Goal: Information Seeking & Learning: Compare options

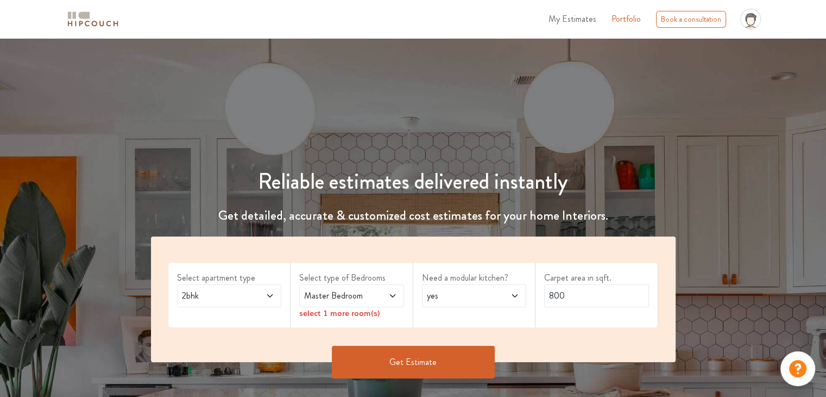
click at [365, 300] on span "Master Bedroom" at bounding box center [337, 295] width 71 height 13
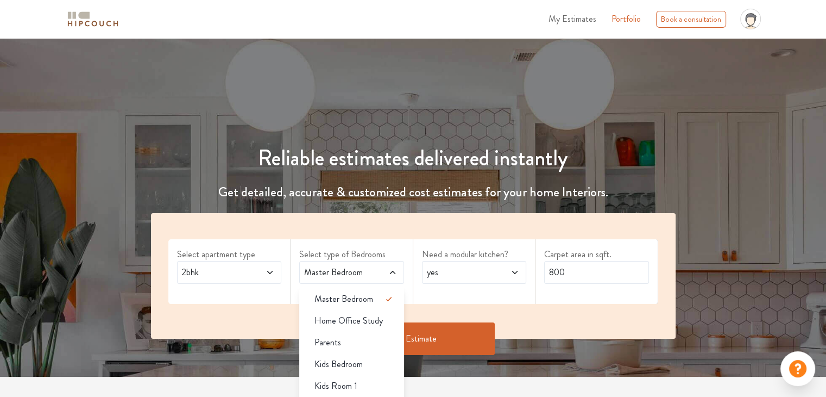
scroll to position [54, 0]
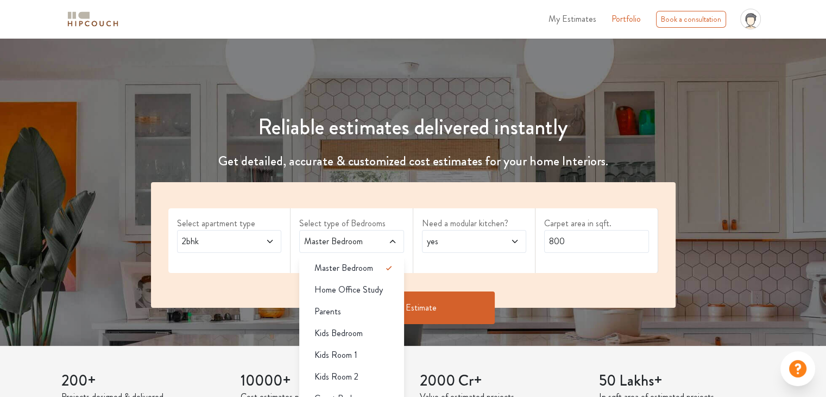
click at [216, 248] on div "2bhk" at bounding box center [229, 241] width 105 height 23
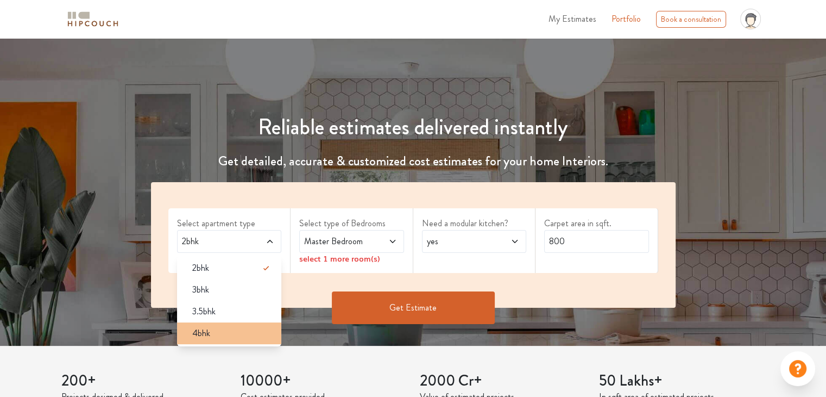
click at [229, 327] on div "4bhk" at bounding box center [233, 333] width 98 height 13
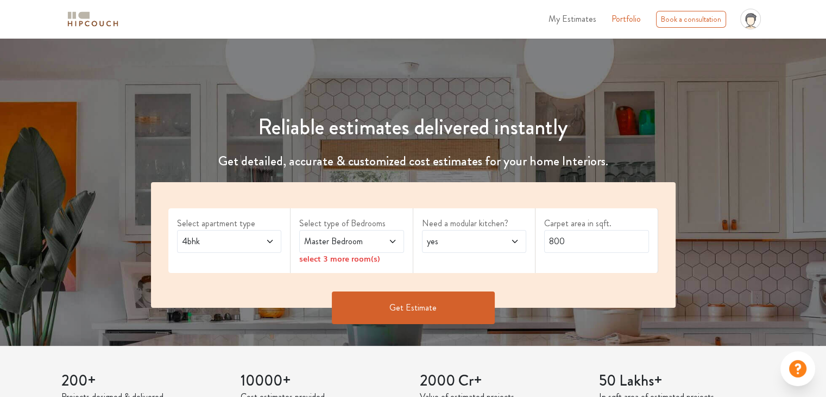
click at [354, 249] on div "Master Bedroom" at bounding box center [351, 241] width 105 height 23
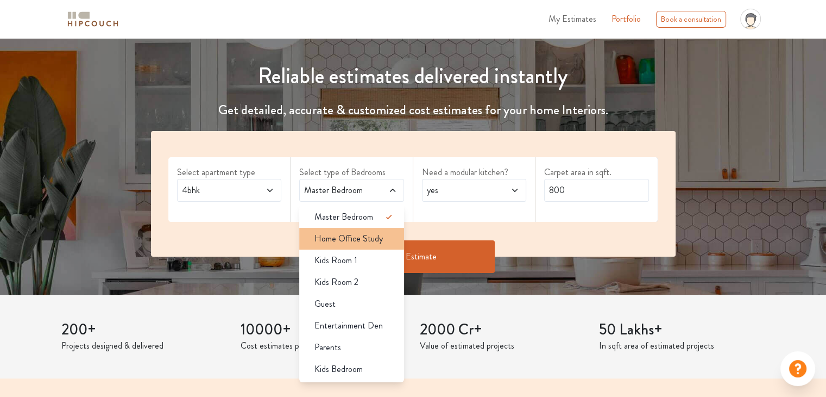
scroll to position [163, 0]
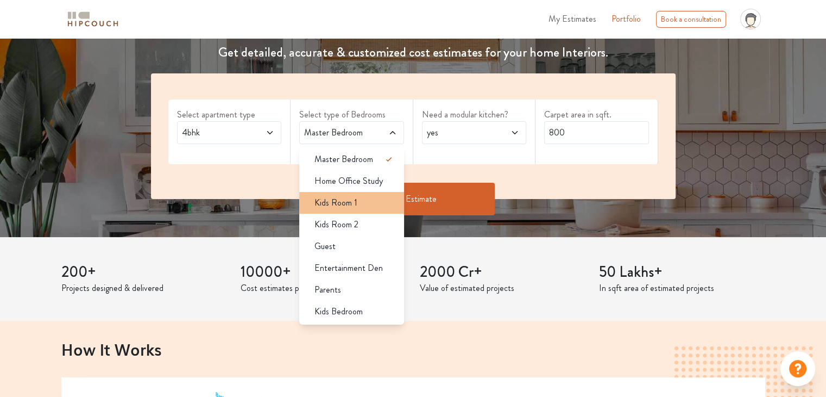
click at [354, 203] on span "Kids Room 1" at bounding box center [336, 202] width 43 height 13
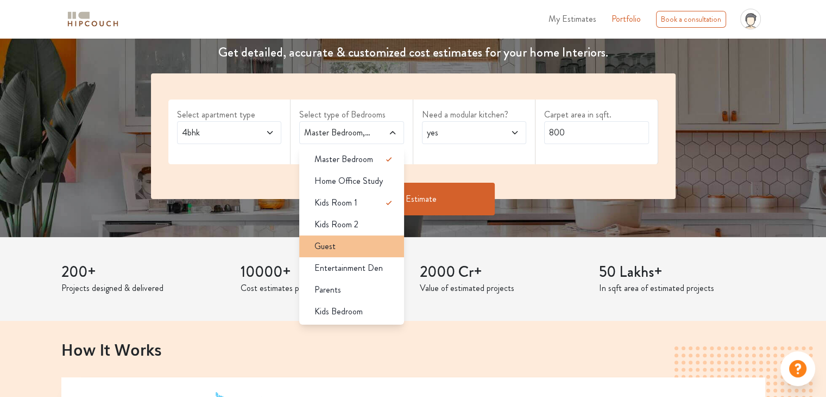
click at [362, 244] on div "Guest" at bounding box center [355, 246] width 98 height 13
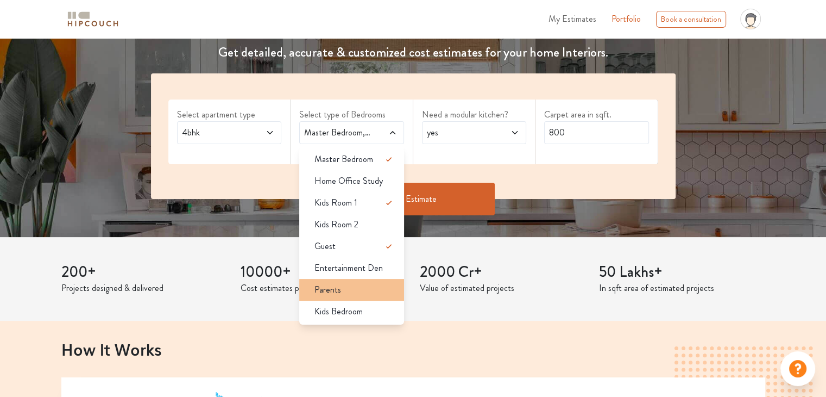
click at [375, 292] on div "Parents" at bounding box center [355, 289] width 98 height 13
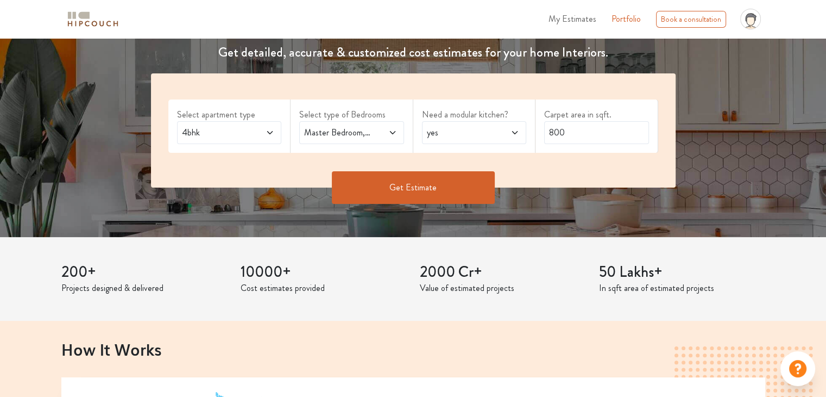
click at [349, 139] on span "Master Bedroom,Kids Room 1,Guest,Parents" at bounding box center [337, 132] width 71 height 13
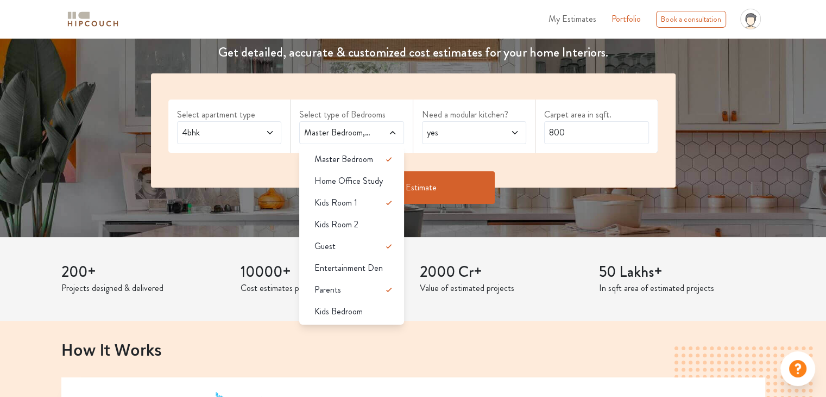
click at [490, 137] on span "yes" at bounding box center [460, 132] width 71 height 13
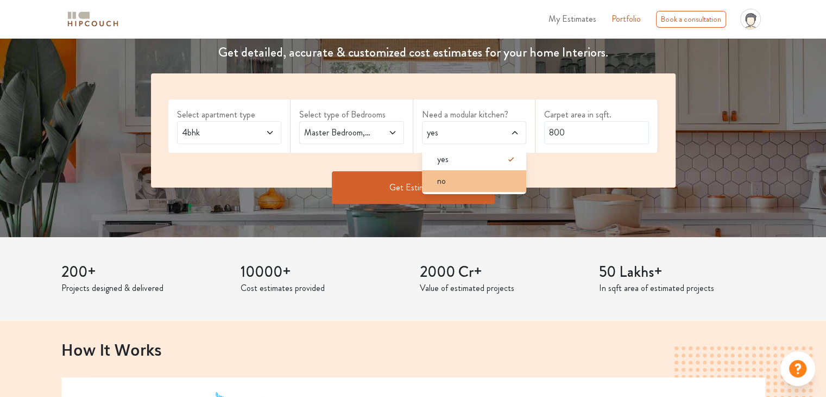
click at [487, 174] on div "no" at bounding box center [478, 180] width 98 height 13
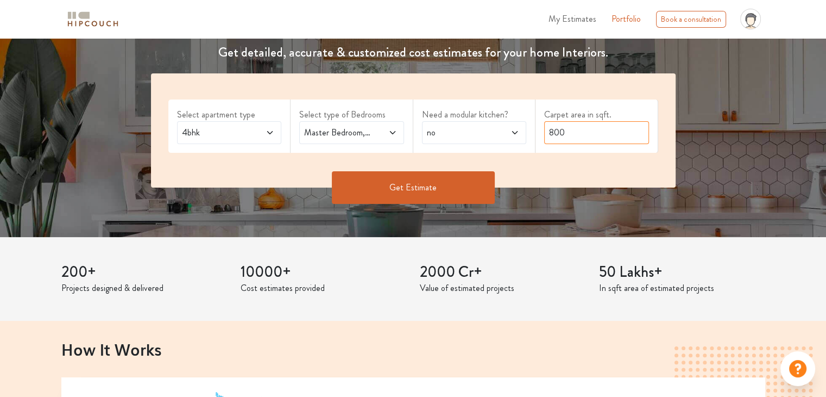
click at [585, 137] on input "800" at bounding box center [596, 132] width 105 height 23
type input "8"
type input "2250"
click at [418, 175] on button "Get Estimate" at bounding box center [413, 187] width 163 height 33
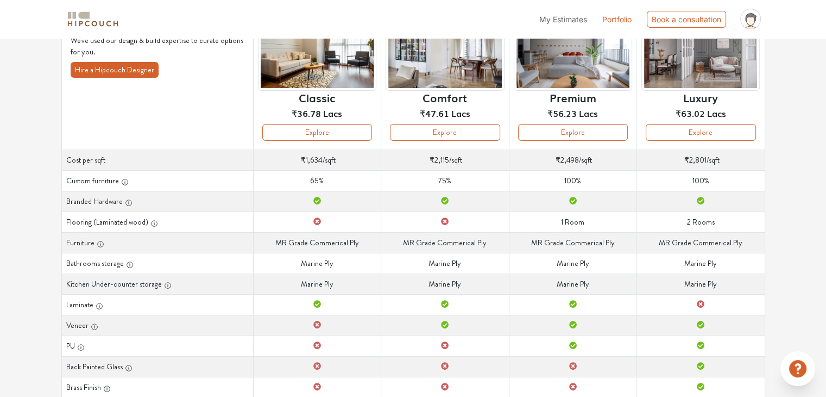
scroll to position [73, 0]
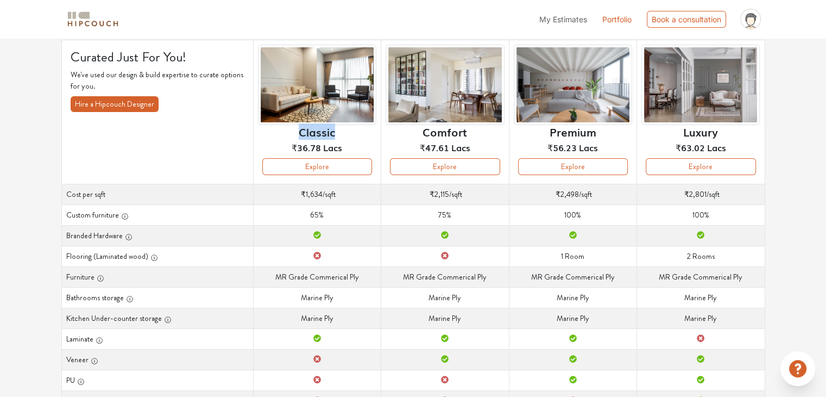
drag, startPoint x: 294, startPoint y: 131, endPoint x: 342, endPoint y: 135, distance: 47.9
click at [342, 135] on div "Classic ₹36.78 Lacs" at bounding box center [317, 102] width 118 height 114
copy h6 "Classic"
drag, startPoint x: 422, startPoint y: 133, endPoint x: 467, endPoint y: 131, distance: 45.1
click at [467, 131] on div "Comfort ₹47.61 Lacs" at bounding box center [445, 102] width 118 height 114
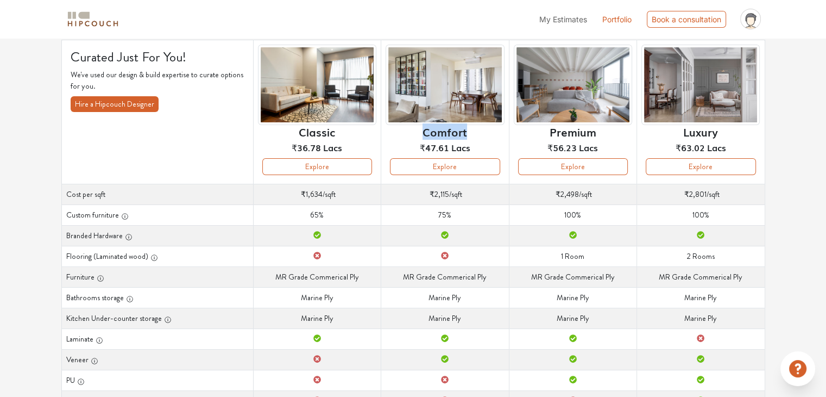
copy h6 "Comfort"
drag, startPoint x: 545, startPoint y: 132, endPoint x: 592, endPoint y: 132, distance: 46.7
click at [592, 132] on div "Premium ₹56.23 Lacs" at bounding box center [573, 102] width 118 height 114
copy h6 "Premium"
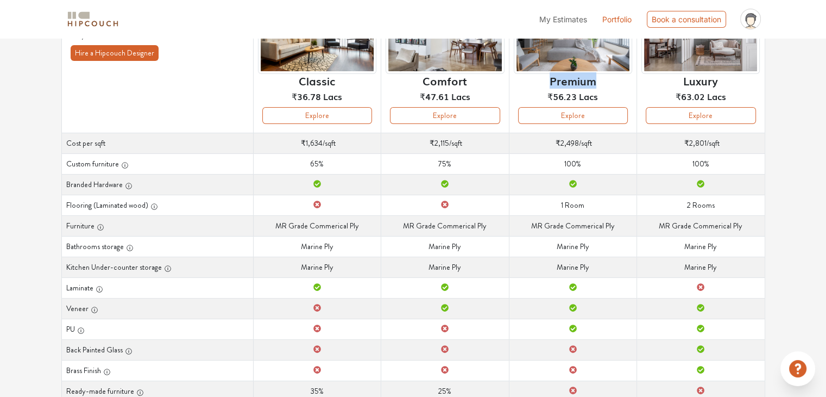
scroll to position [127, 0]
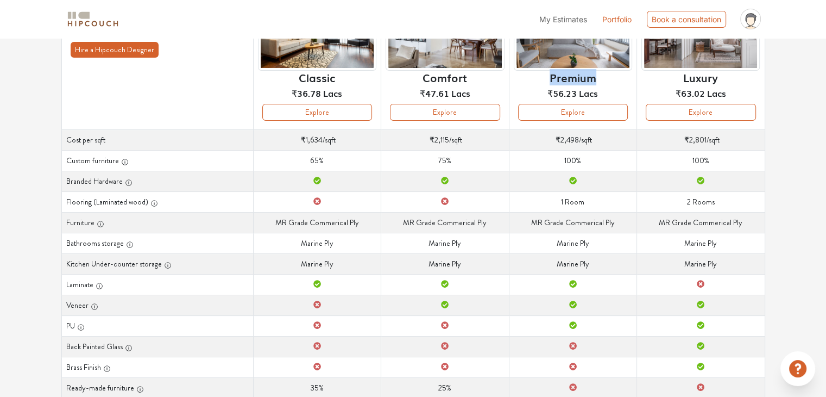
click at [124, 161] on icon "button" at bounding box center [125, 162] width 8 height 8
click at [98, 160] on th "Custom furniture" at bounding box center [157, 160] width 192 height 21
click at [122, 159] on icon "button" at bounding box center [125, 162] width 6 height 6
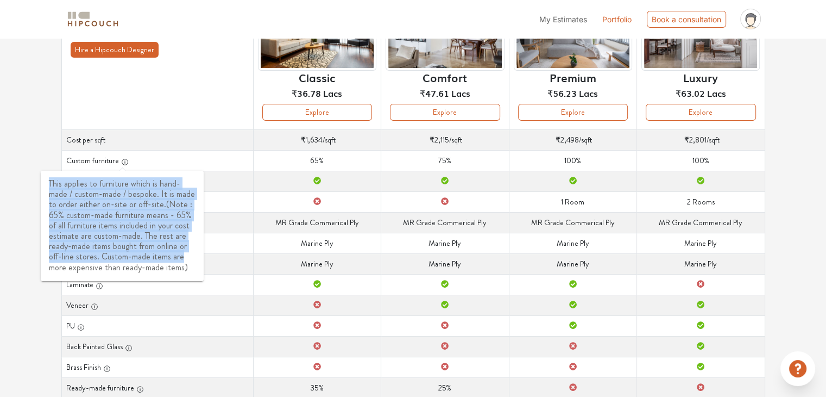
drag, startPoint x: 49, startPoint y: 184, endPoint x: 180, endPoint y: 218, distance: 135.2
click at [191, 259] on div "This applies to furniture which is hand-made / custom-made / bespoke. It is mad…" at bounding box center [122, 226] width 163 height 110
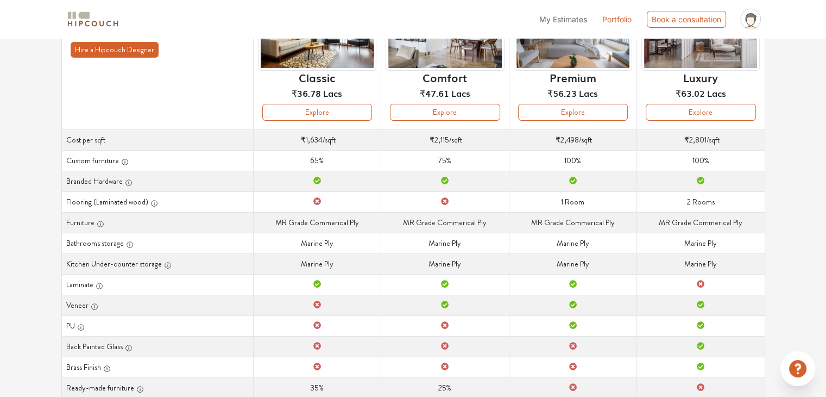
click at [150, 143] on th "Cost per sqft" at bounding box center [157, 139] width 192 height 21
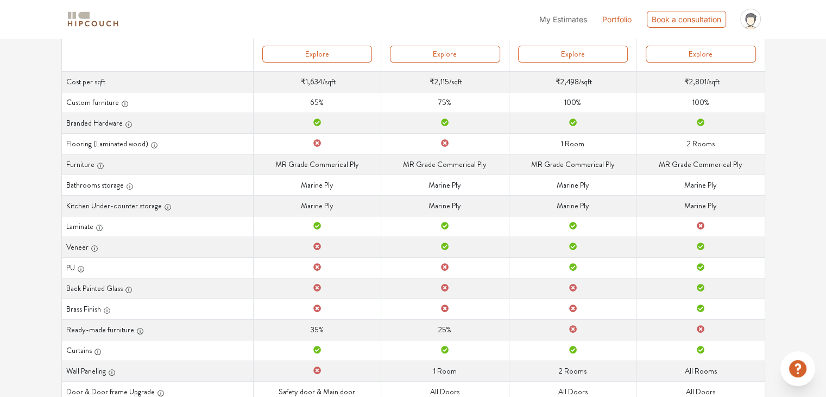
scroll to position [181, 0]
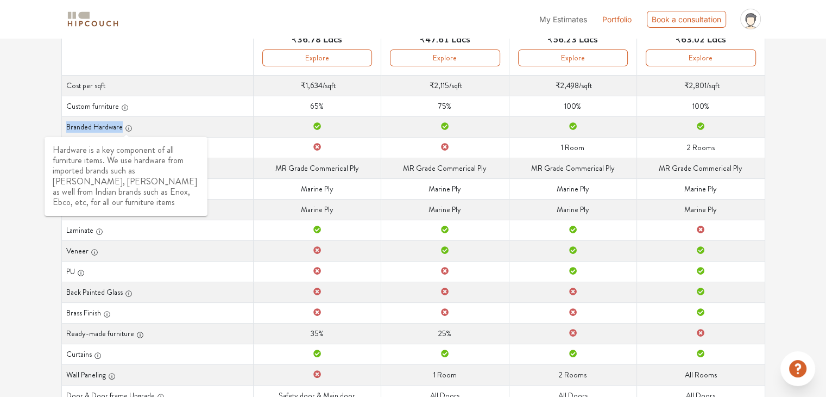
drag, startPoint x: 67, startPoint y: 123, endPoint x: 123, endPoint y: 129, distance: 56.2
click at [123, 129] on th "Branded Hardware" at bounding box center [157, 126] width 192 height 21
copy tr "Branded Hardware Branded Hardware Branded Hardware Branded Hardware Branded Har…"
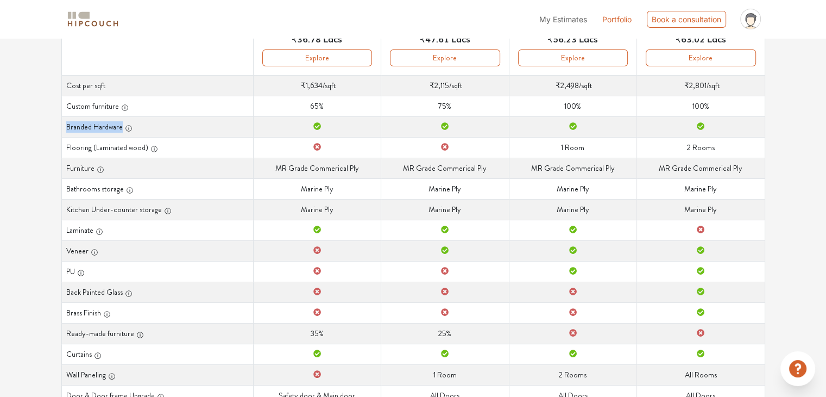
click at [170, 123] on th "Branded Hardware" at bounding box center [157, 126] width 192 height 21
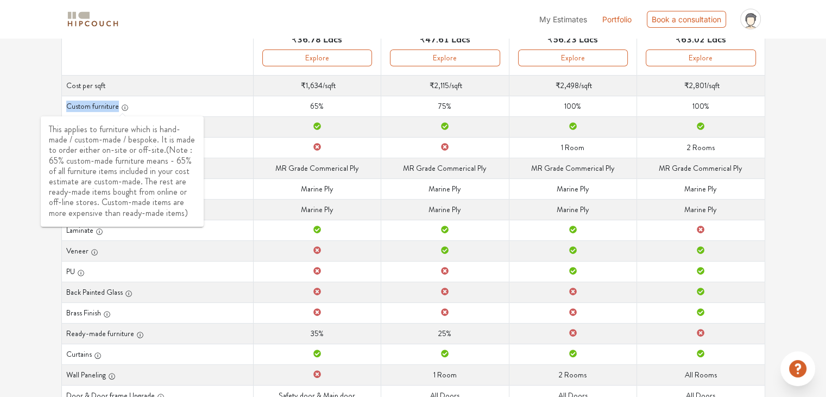
drag, startPoint x: 67, startPoint y: 105, endPoint x: 117, endPoint y: 107, distance: 50.6
click at [117, 107] on th "Custom furniture" at bounding box center [157, 106] width 192 height 21
copy th "Custom furniture"
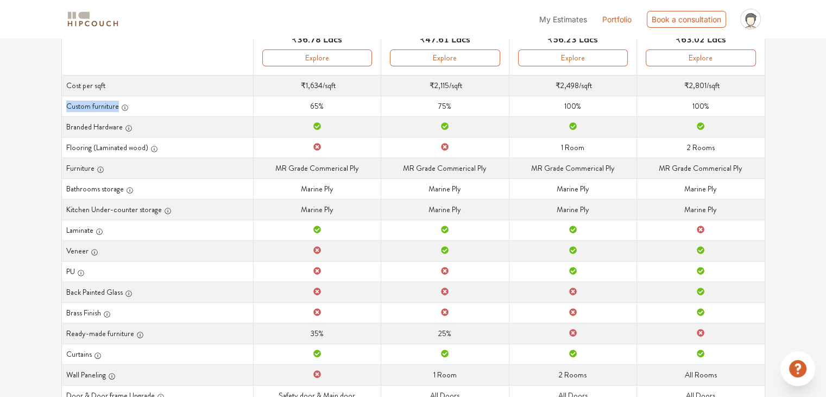
copy th "Custom furniture"
click at [124, 107] on icon "button" at bounding box center [125, 108] width 8 height 8
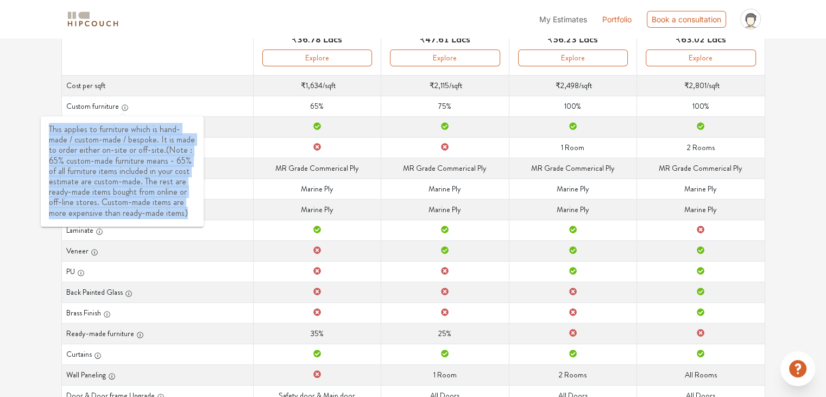
drag, startPoint x: 50, startPoint y: 128, endPoint x: 198, endPoint y: 216, distance: 172.5
click at [198, 216] on div "This applies to furniture which is hand-made / custom-made / bespoke. It is mad…" at bounding box center [122, 171] width 163 height 110
copy span "This applies to furniture which is hand-made / custom-made / bespoke. It is mad…"
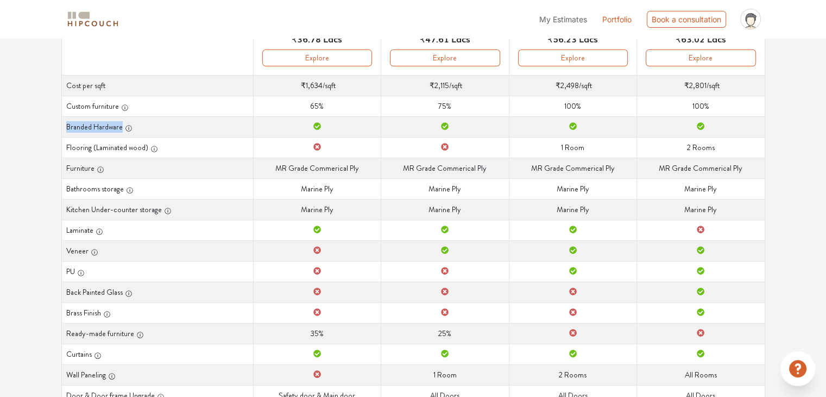
drag, startPoint x: 65, startPoint y: 124, endPoint x: 120, endPoint y: 128, distance: 55.0
click at [120, 128] on th "Branded Hardware" at bounding box center [157, 126] width 192 height 21
copy th "Branded Hardware"
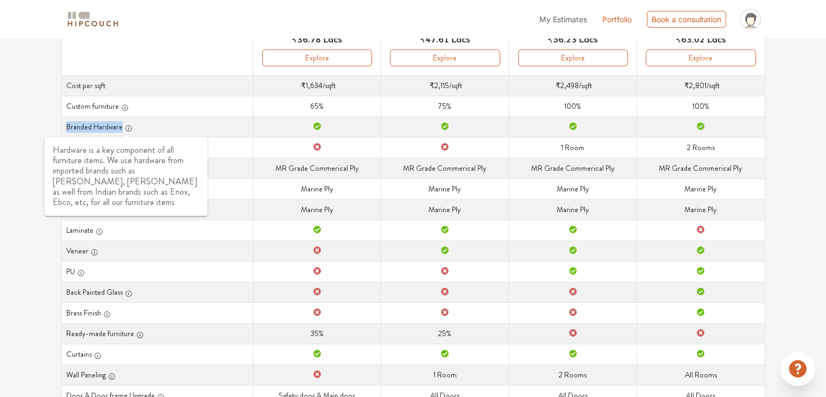
click at [128, 128] on icon "button" at bounding box center [128, 128] width 1 height 3
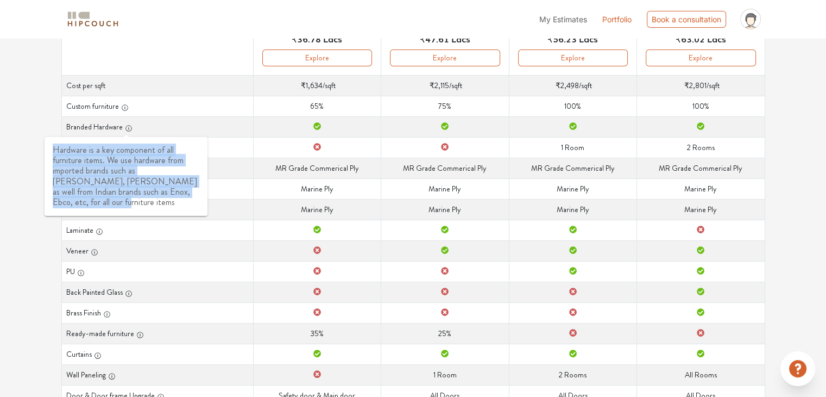
drag, startPoint x: 54, startPoint y: 147, endPoint x: 176, endPoint y: 193, distance: 130.5
click at [176, 193] on div "Hardware is a key component of all furniture items. We use hardware from import…" at bounding box center [126, 176] width 163 height 79
copy span "Hardware is a key component of all furniture items. We use hardware from import…"
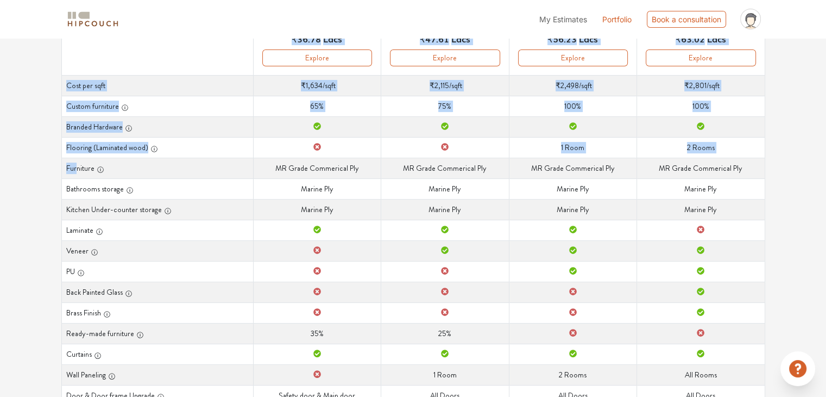
drag, startPoint x: 61, startPoint y: 165, endPoint x: 76, endPoint y: 167, distance: 14.8
click at [76, 167] on table "Curated Just For You! We've used our design & build expertise to curate options…" at bounding box center [413, 178] width 704 height 495
click at [76, 167] on th "Furniture" at bounding box center [157, 168] width 192 height 21
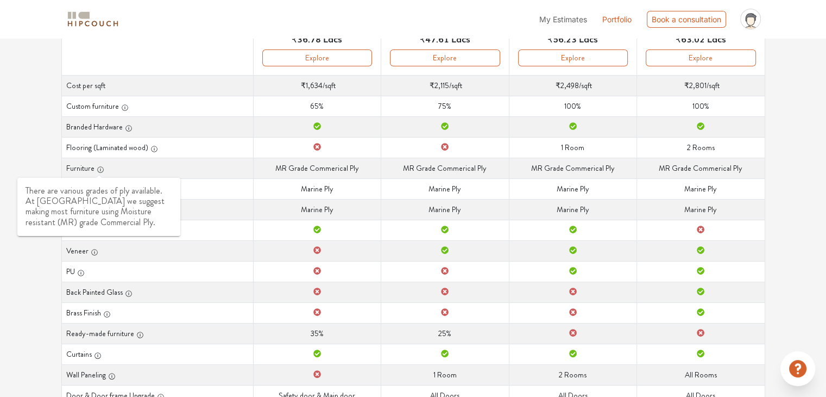
click at [91, 168] on th "Furniture" at bounding box center [157, 168] width 192 height 21
drag, startPoint x: 66, startPoint y: 163, endPoint x: 95, endPoint y: 170, distance: 29.1
click at [95, 170] on th "Furniture" at bounding box center [157, 168] width 192 height 21
copy th "Furniture"
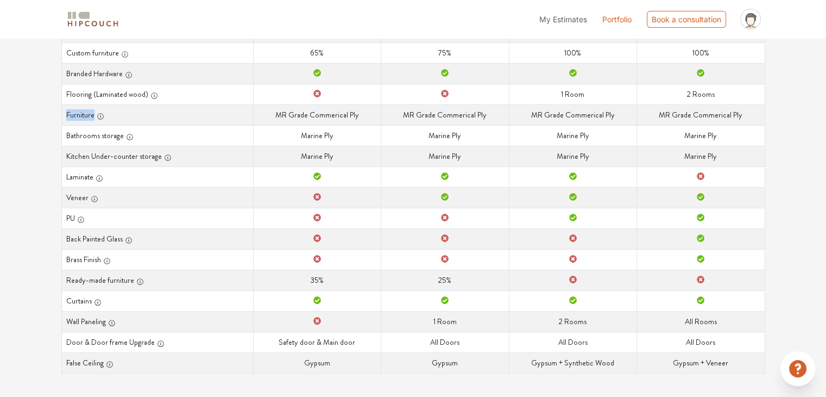
scroll to position [236, 0]
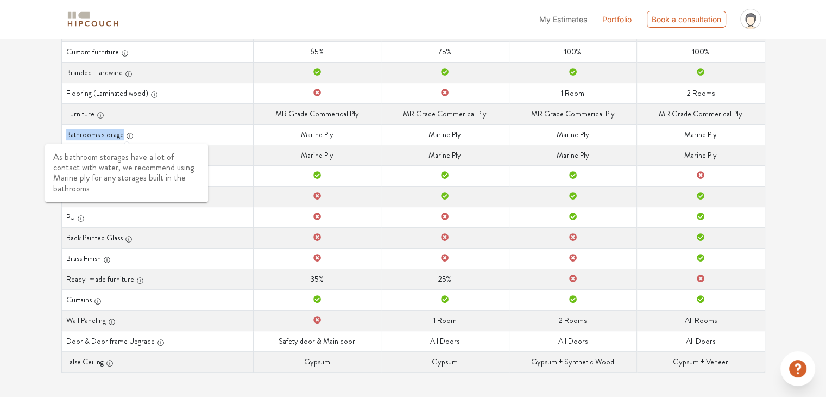
drag, startPoint x: 66, startPoint y: 133, endPoint x: 126, endPoint y: 134, distance: 59.8
click at [126, 134] on th "Bathrooms storage" at bounding box center [157, 134] width 192 height 21
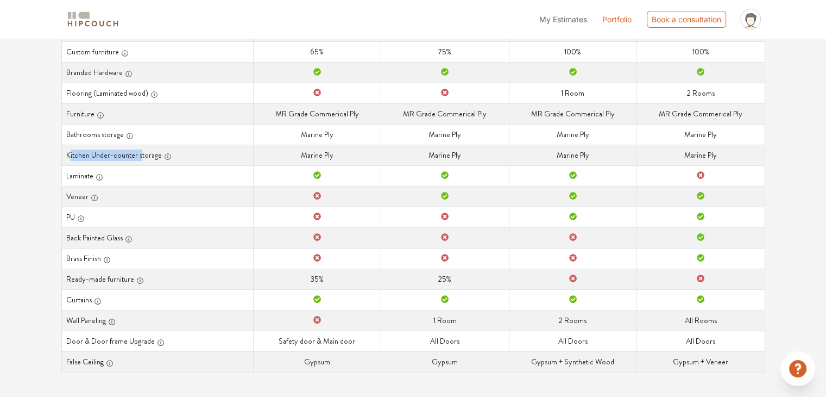
drag, startPoint x: 68, startPoint y: 153, endPoint x: 141, endPoint y: 155, distance: 73.4
click at [141, 155] on th "Kitchen Under-counter storage" at bounding box center [157, 155] width 192 height 21
click at [64, 153] on th "Kitchen Under-counter storage" at bounding box center [157, 155] width 192 height 21
drag, startPoint x: 64, startPoint y: 153, endPoint x: 149, endPoint y: 155, distance: 84.8
click at [149, 155] on th "Kitchen Under-counter storage" at bounding box center [157, 155] width 192 height 21
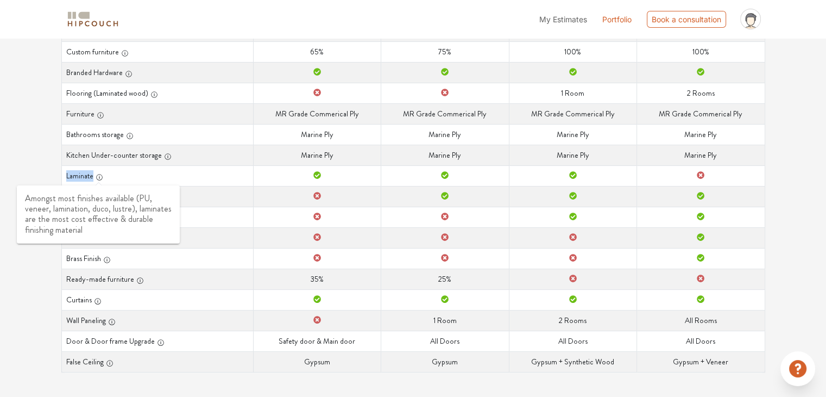
drag, startPoint x: 67, startPoint y: 174, endPoint x: 95, endPoint y: 174, distance: 27.7
click at [95, 174] on th "Laminate" at bounding box center [157, 175] width 192 height 21
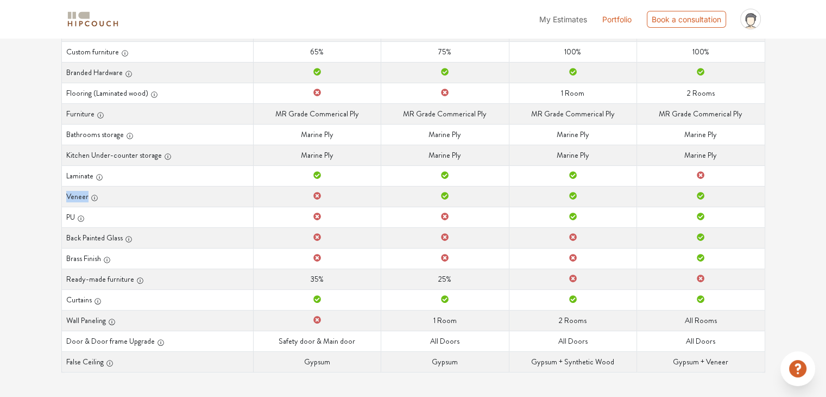
drag, startPoint x: 86, startPoint y: 194, endPoint x: 65, endPoint y: 195, distance: 21.2
click at [65, 195] on th "Veneer" at bounding box center [157, 196] width 192 height 21
click at [75, 211] on th "PU" at bounding box center [157, 216] width 192 height 21
drag, startPoint x: 74, startPoint y: 216, endPoint x: 65, endPoint y: 216, distance: 9.3
click at [65, 216] on th "PU" at bounding box center [157, 216] width 192 height 21
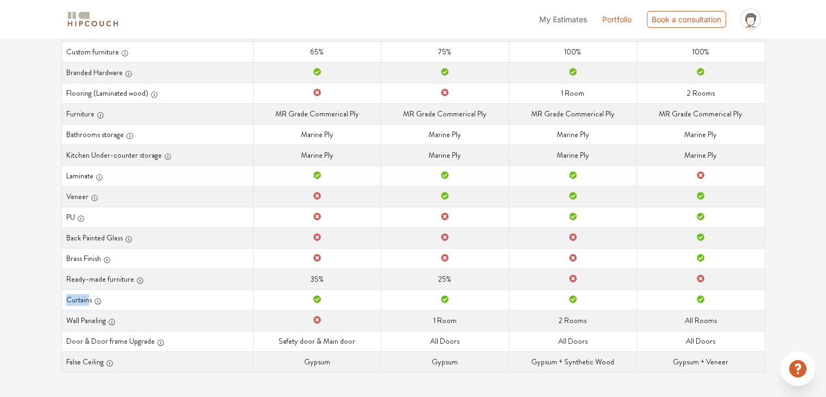
drag, startPoint x: 89, startPoint y: 297, endPoint x: 64, endPoint y: 294, distance: 25.2
click at [65, 294] on th "Curtains" at bounding box center [157, 299] width 192 height 21
click at [92, 299] on div "button" at bounding box center [97, 299] width 10 height 11
drag, startPoint x: 90, startPoint y: 297, endPoint x: 65, endPoint y: 297, distance: 24.5
click at [65, 297] on th "Curtains" at bounding box center [157, 299] width 192 height 21
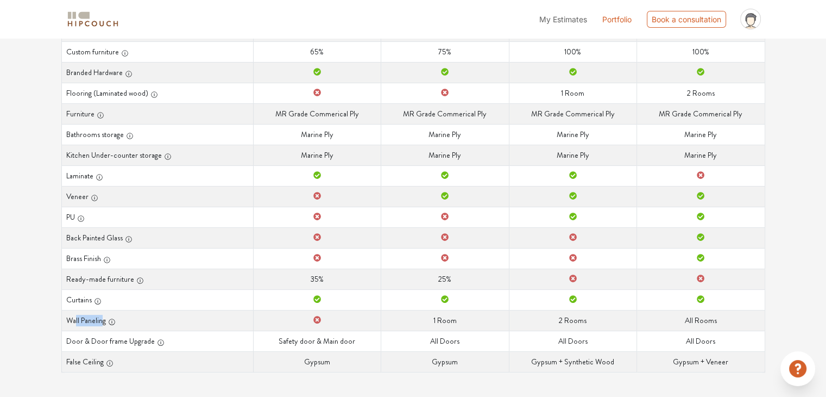
drag, startPoint x: 103, startPoint y: 317, endPoint x: 74, endPoint y: 316, distance: 29.4
click at [74, 316] on th "Wall Paneling" at bounding box center [157, 320] width 192 height 21
drag, startPoint x: 68, startPoint y: 317, endPoint x: 105, endPoint y: 322, distance: 37.3
click at [105, 322] on th "Wall Paneling" at bounding box center [157, 320] width 192 height 21
drag, startPoint x: 67, startPoint y: 340, endPoint x: 150, endPoint y: 340, distance: 82.6
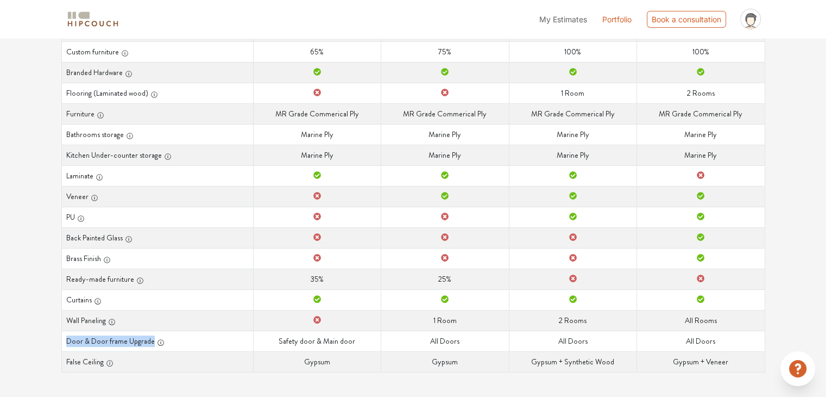
click at [150, 342] on th "Door & Door frame Upgrade" at bounding box center [157, 340] width 192 height 21
drag, startPoint x: 66, startPoint y: 361, endPoint x: 104, endPoint y: 366, distance: 38.3
click at [104, 366] on th "False Ceiling" at bounding box center [157, 361] width 192 height 21
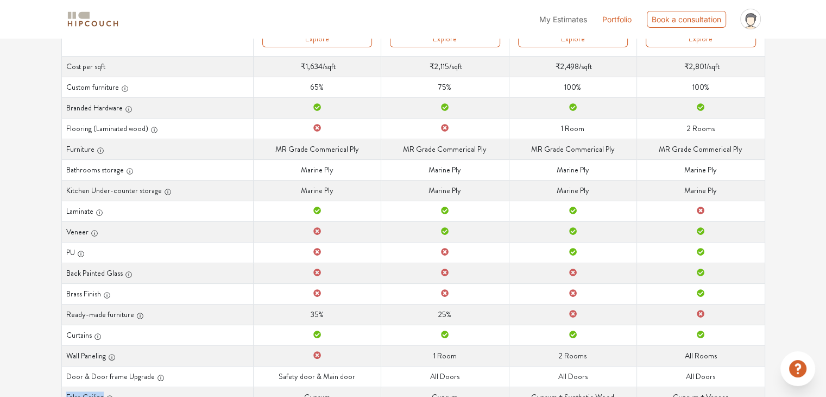
scroll to position [127, 0]
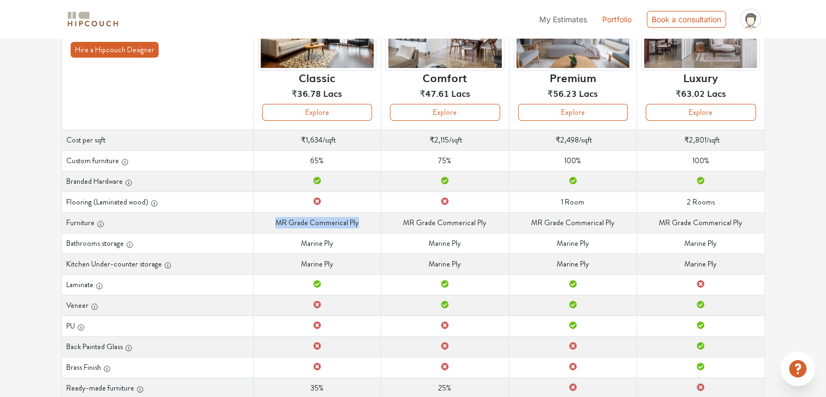
drag, startPoint x: 278, startPoint y: 220, endPoint x: 374, endPoint y: 228, distance: 96.5
click at [374, 228] on td "Furniture MR [PERSON_NAME] Commerical Ply" at bounding box center [317, 222] width 128 height 21
drag, startPoint x: 296, startPoint y: 118, endPoint x: 287, endPoint y: 116, distance: 9.0
click at [287, 116] on button "Explore" at bounding box center [317, 112] width 110 height 17
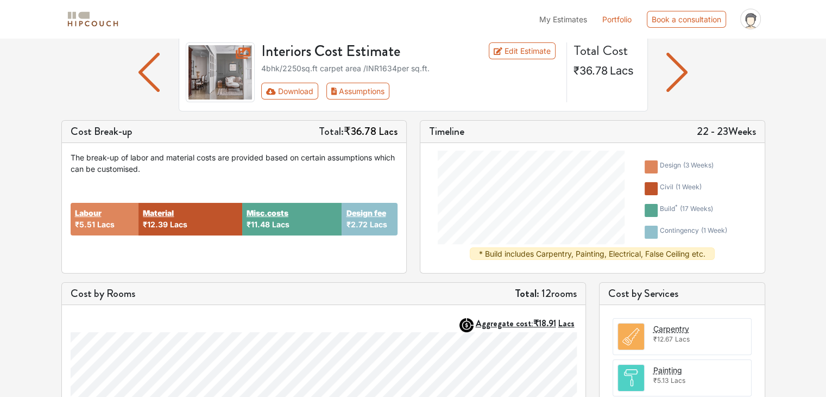
scroll to position [109, 0]
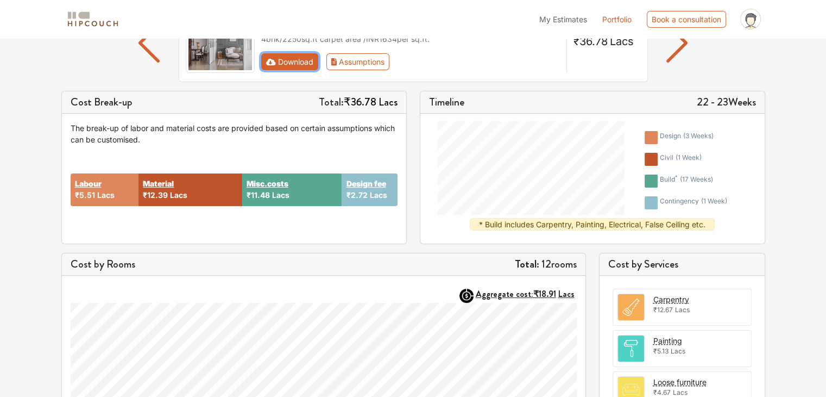
click at [306, 65] on button "Download" at bounding box center [289, 61] width 57 height 17
click at [363, 65] on button "Assumptions" at bounding box center [359, 61] width 64 height 17
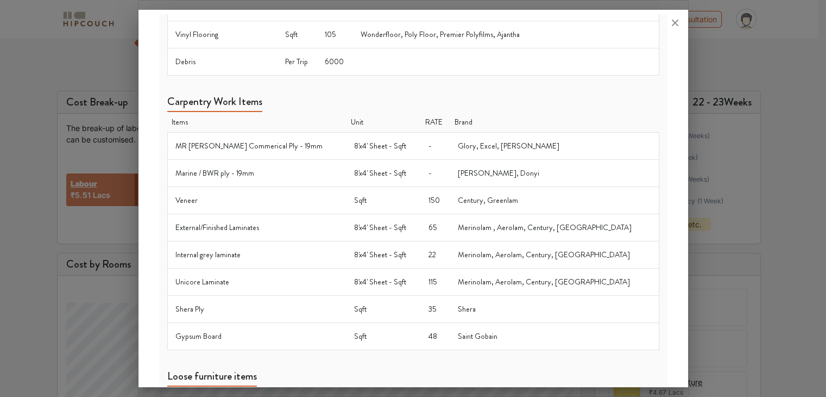
scroll to position [380, 0]
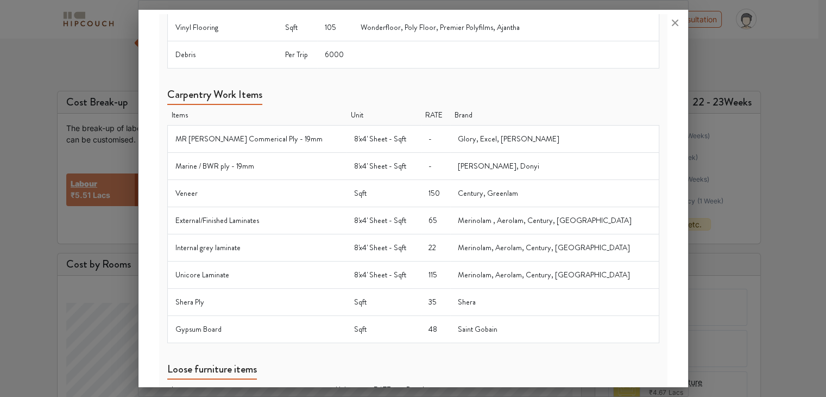
click at [15, 182] on div at bounding box center [413, 198] width 826 height 397
click at [15, 182] on div "Options Summary Details Speak to a Hipcouch Designer Interiors Cost Estimate Ed…" at bounding box center [409, 312] width 818 height 767
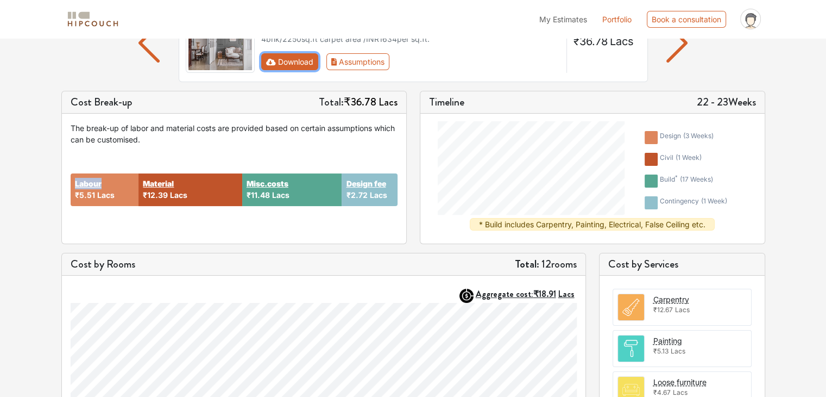
click at [293, 64] on button "Download" at bounding box center [289, 61] width 57 height 17
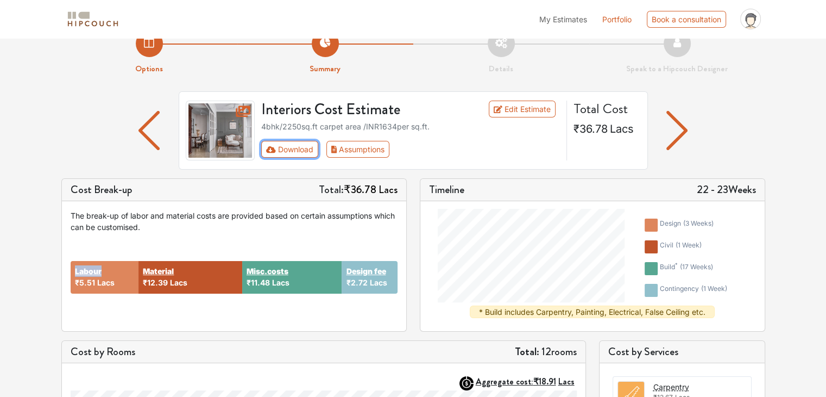
scroll to position [0, 0]
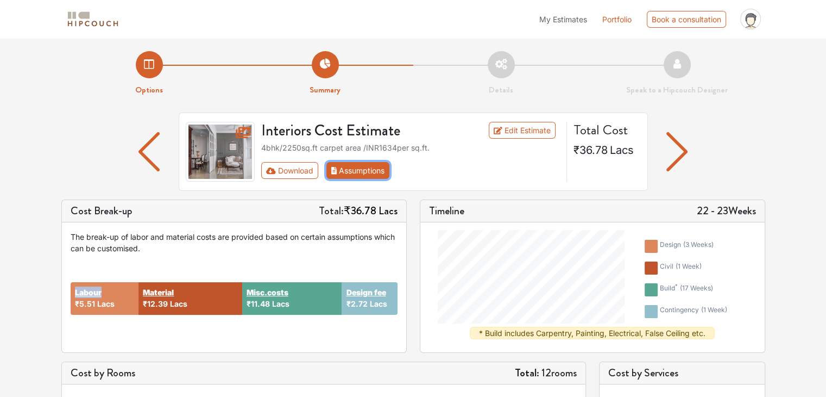
click at [352, 174] on button "Assumptions" at bounding box center [359, 170] width 64 height 17
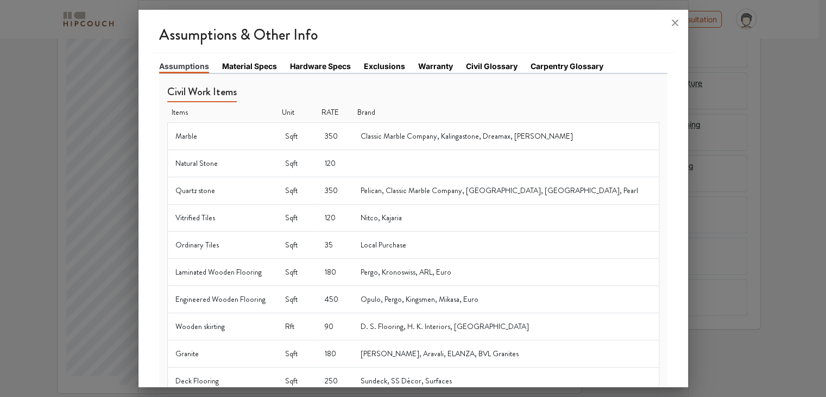
click at [238, 68] on link "Material Specs" at bounding box center [249, 65] width 55 height 11
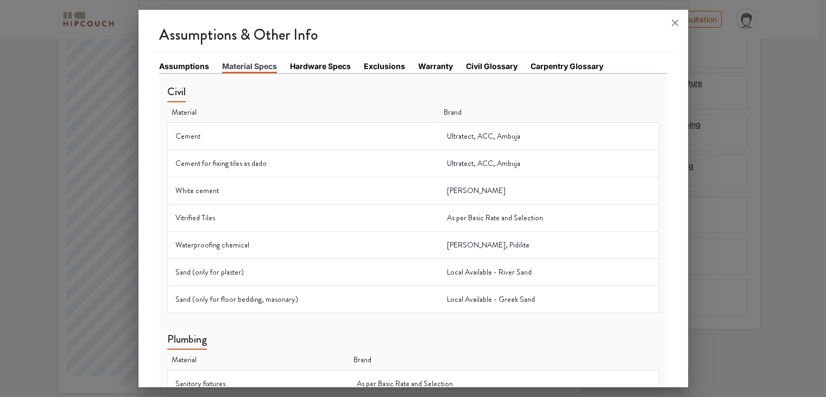
click at [321, 68] on link "Hardware Specs" at bounding box center [320, 65] width 61 height 11
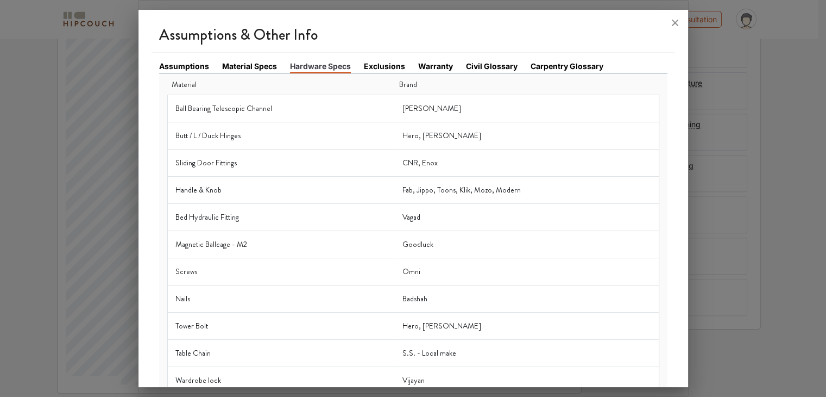
click at [376, 66] on link "Exclusions" at bounding box center [384, 65] width 41 height 11
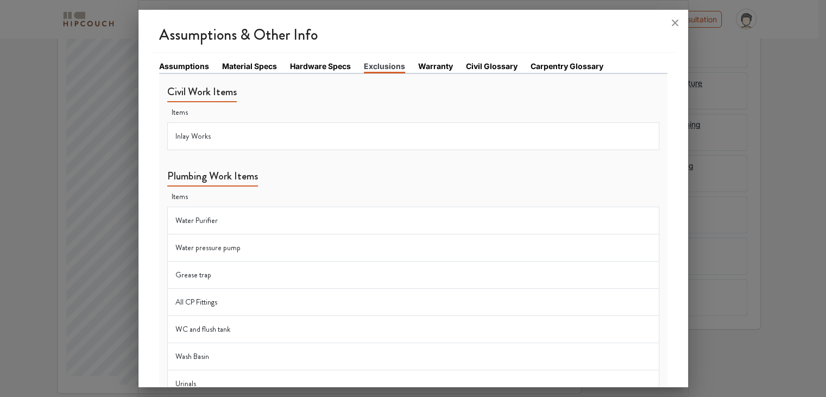
click at [430, 66] on link "Warranty" at bounding box center [435, 65] width 35 height 11
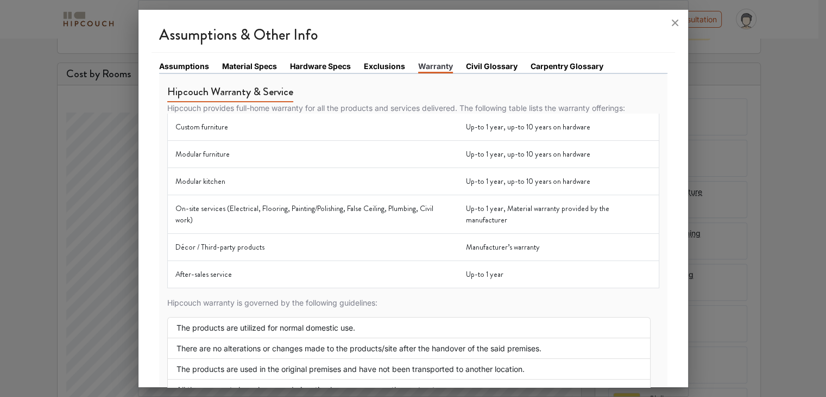
click at [474, 68] on link "Civil Glossary" at bounding box center [492, 65] width 52 height 11
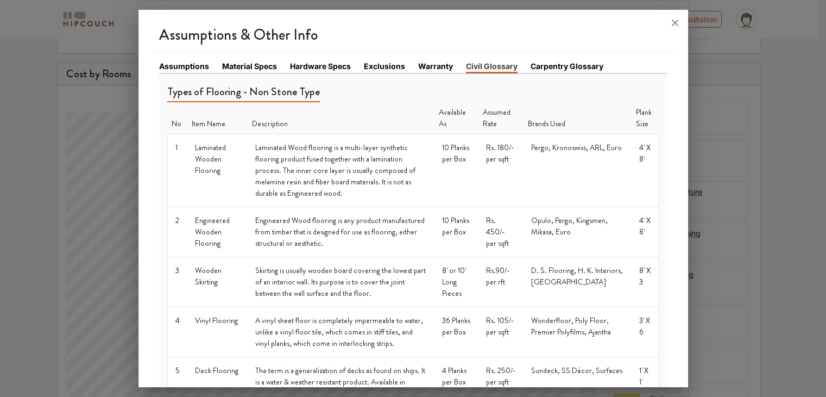
click at [544, 69] on link "Carpentry Glossary" at bounding box center [567, 65] width 73 height 11
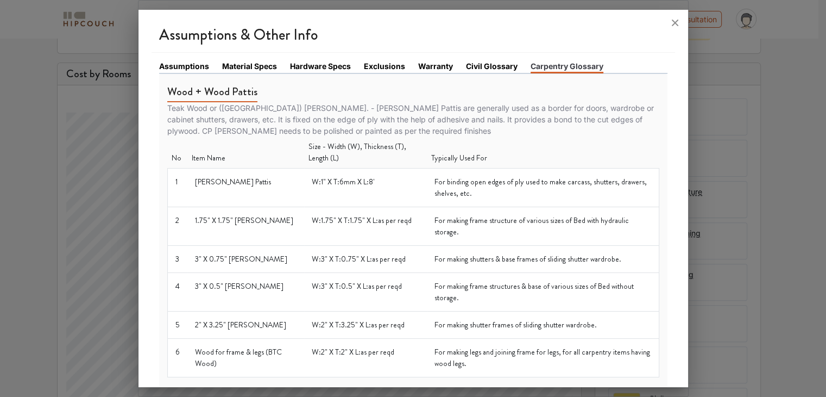
click at [14, 131] on div at bounding box center [413, 198] width 826 height 397
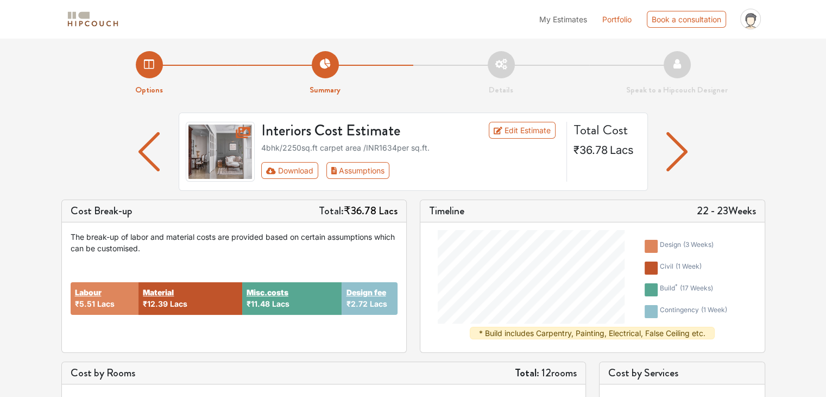
click at [151, 153] on img "button" at bounding box center [149, 151] width 21 height 39
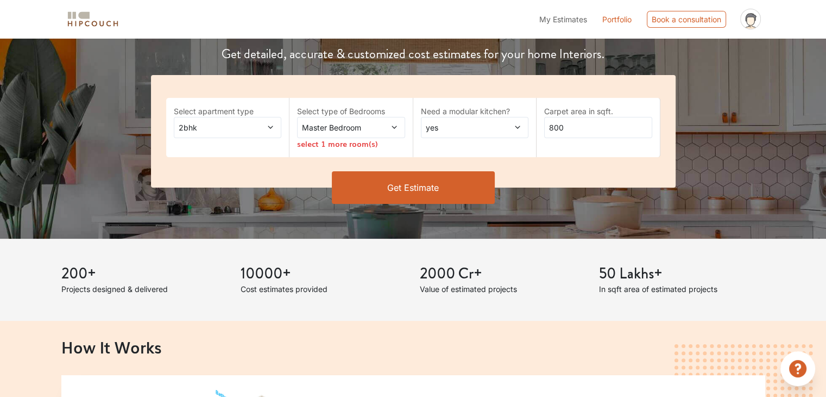
scroll to position [163, 0]
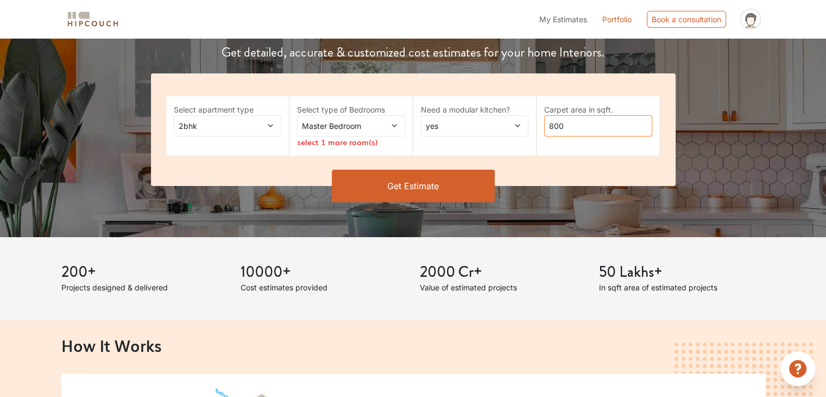
click at [581, 123] on input "800" at bounding box center [598, 125] width 108 height 21
type input "8"
type input "2250"
click at [219, 132] on div "2bhk" at bounding box center [228, 125] width 108 height 21
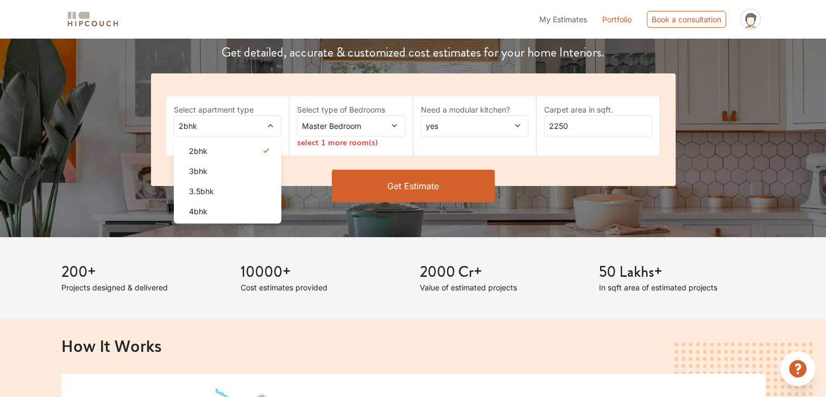
click at [242, 211] on div "4bhk" at bounding box center [231, 210] width 102 height 11
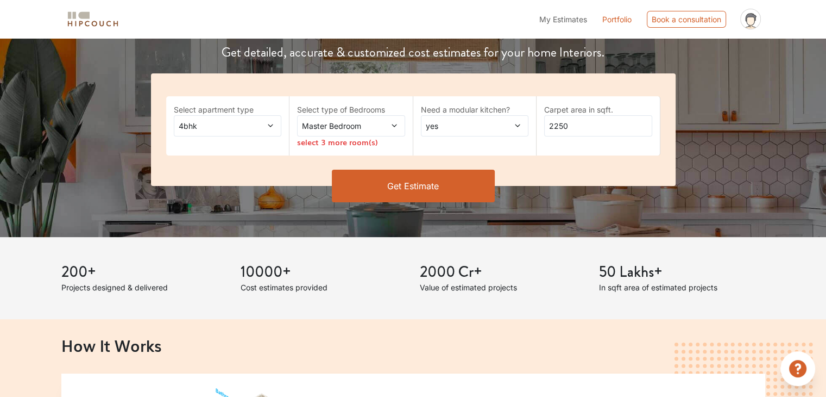
click at [338, 120] on span "Master Bedroom" at bounding box center [336, 125] width 73 height 11
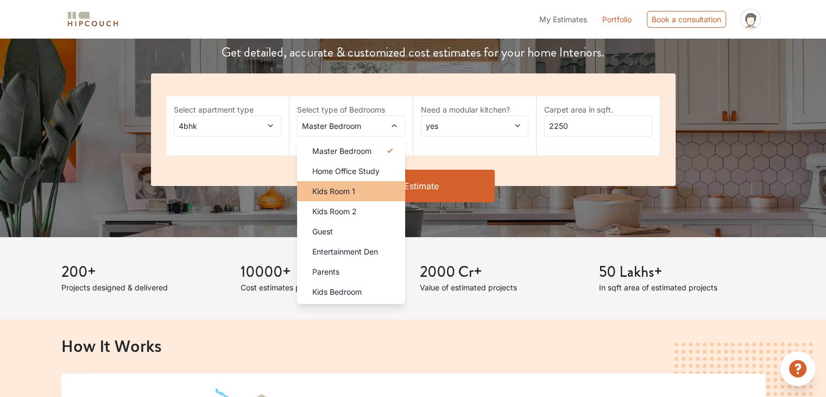
click at [376, 194] on div "Kids Room 1" at bounding box center [355, 190] width 102 height 11
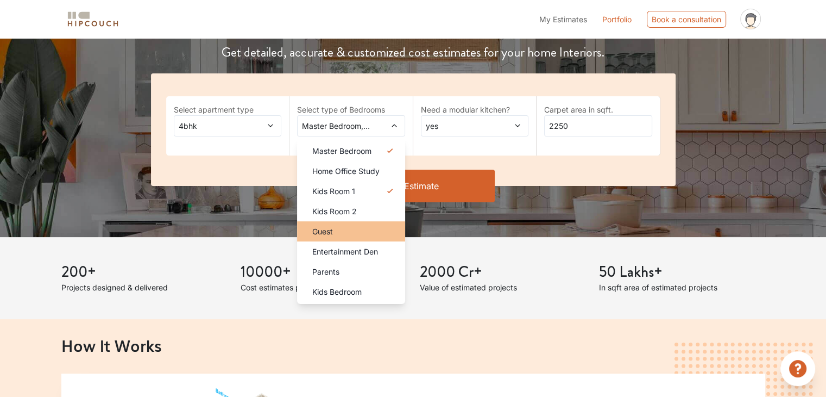
click at [380, 231] on div "Guest" at bounding box center [355, 230] width 102 height 11
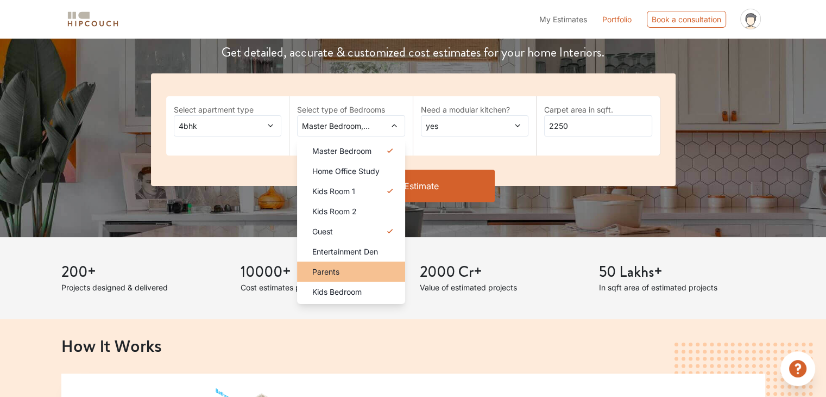
click at [376, 275] on div "Parents" at bounding box center [355, 271] width 102 height 11
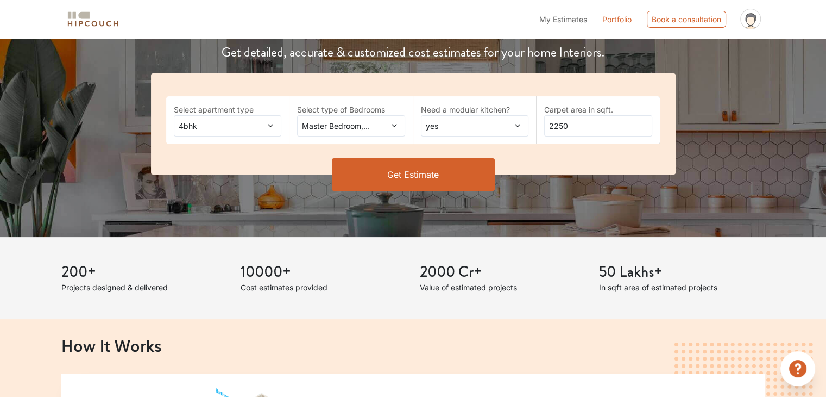
click at [433, 171] on button "Get Estimate" at bounding box center [413, 174] width 163 height 33
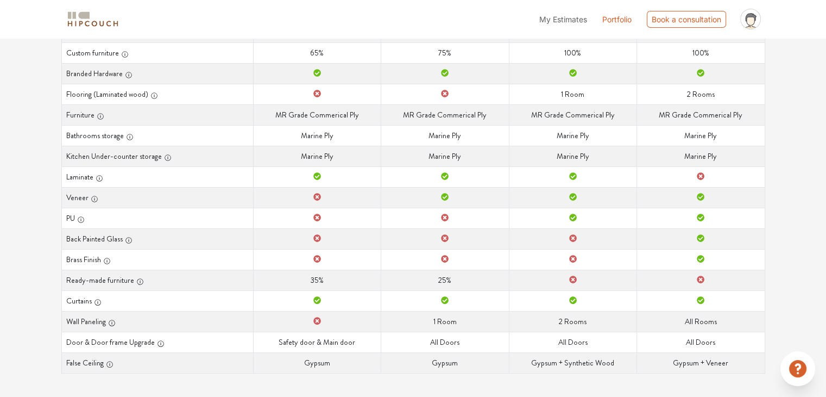
scroll to position [236, 0]
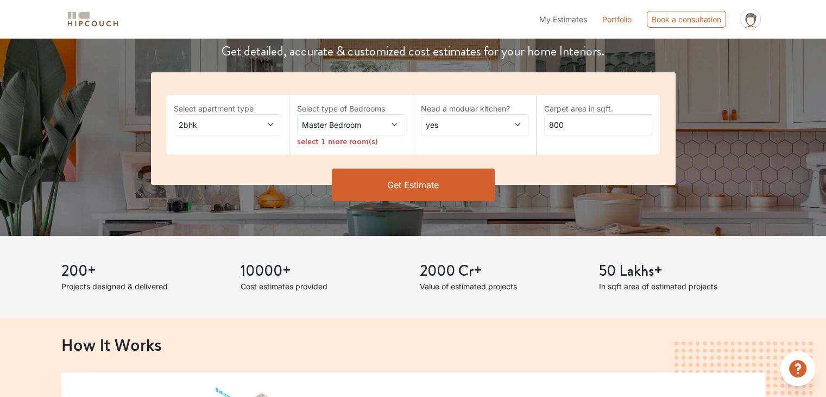
scroll to position [163, 0]
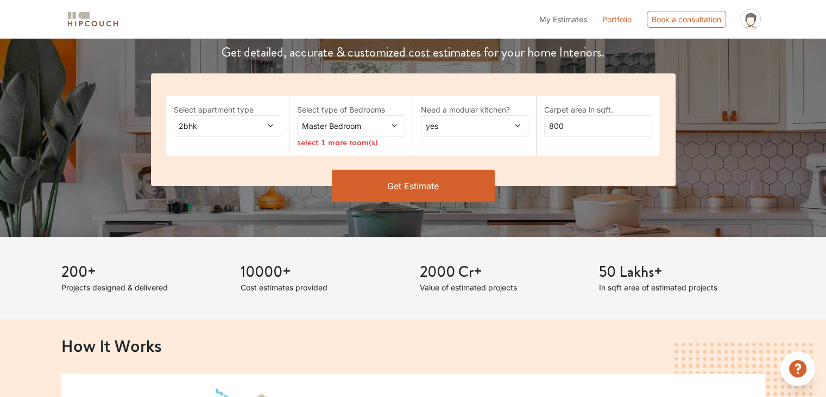
click at [382, 131] on div "Master Bedroom" at bounding box center [351, 125] width 108 height 21
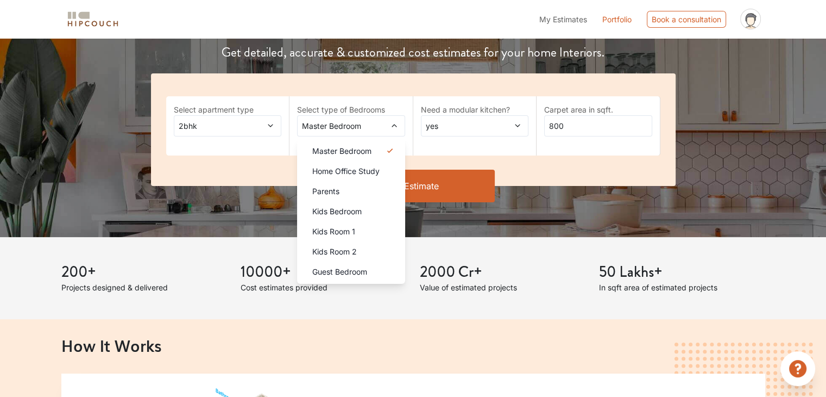
click at [179, 120] on span "2bhk" at bounding box center [213, 125] width 73 height 11
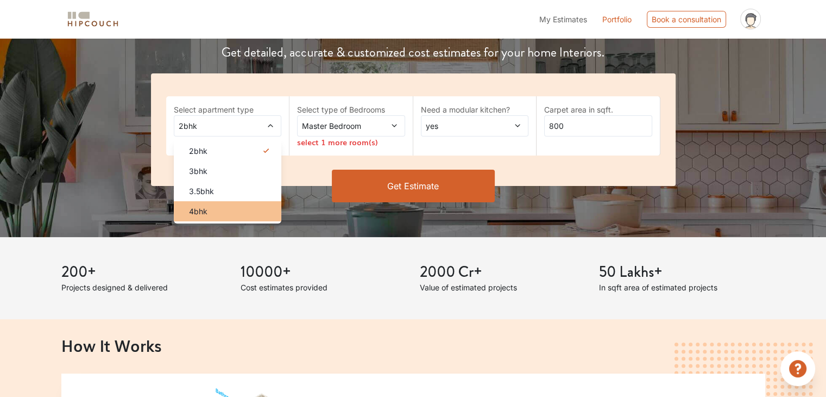
click at [213, 209] on div "4bhk" at bounding box center [231, 210] width 102 height 11
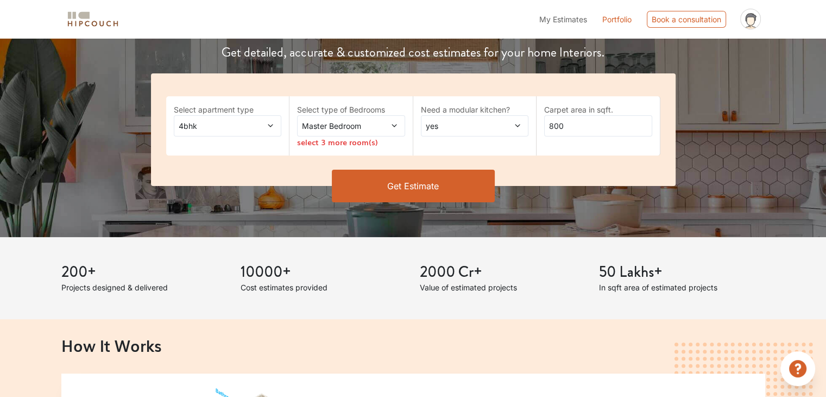
click at [327, 120] on span "Master Bedroom" at bounding box center [336, 125] width 73 height 11
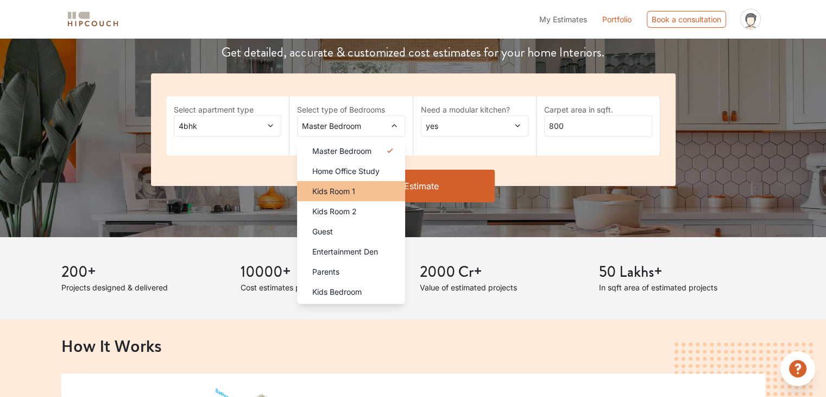
click at [350, 189] on span "Kids Room 1" at bounding box center [333, 190] width 43 height 11
click at [357, 192] on div "Kids Room 1" at bounding box center [355, 190] width 102 height 11
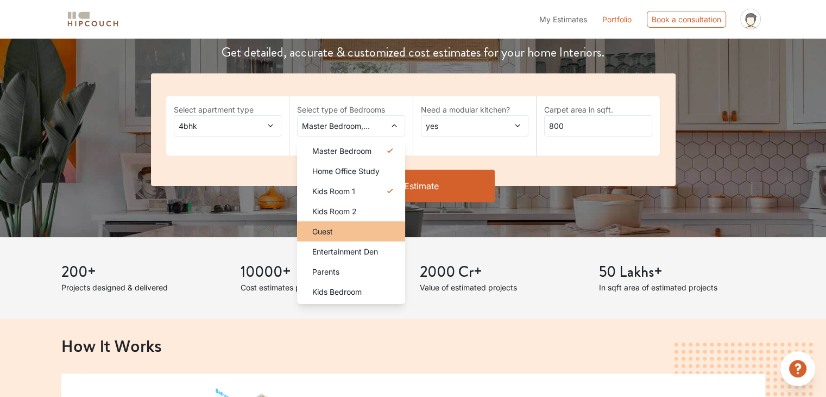
click at [358, 233] on div "Guest" at bounding box center [355, 230] width 102 height 11
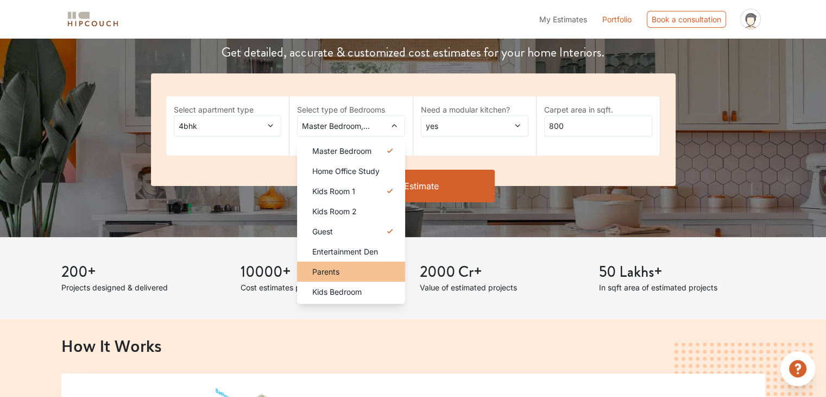
click at [376, 277] on div "Parents" at bounding box center [355, 271] width 102 height 11
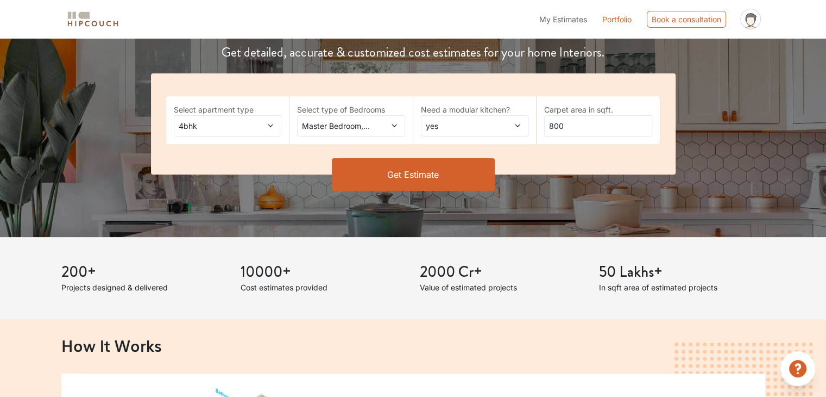
click at [476, 125] on span "yes" at bounding box center [460, 125] width 73 height 11
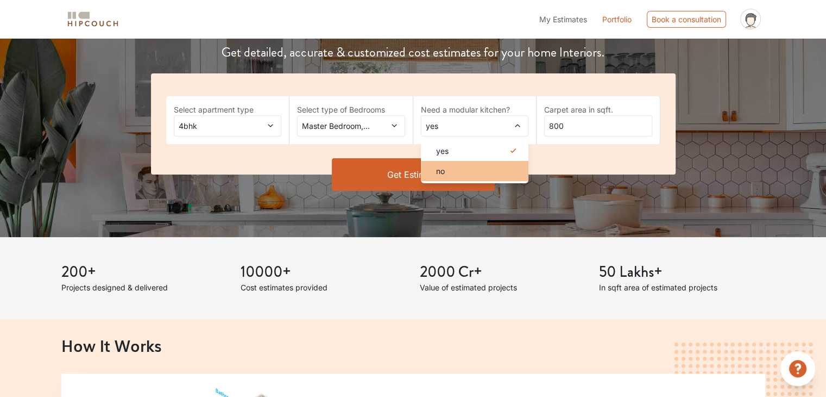
click at [476, 174] on div "no" at bounding box center [479, 170] width 102 height 11
click at [476, 174] on button "Get Estimate" at bounding box center [413, 174] width 163 height 33
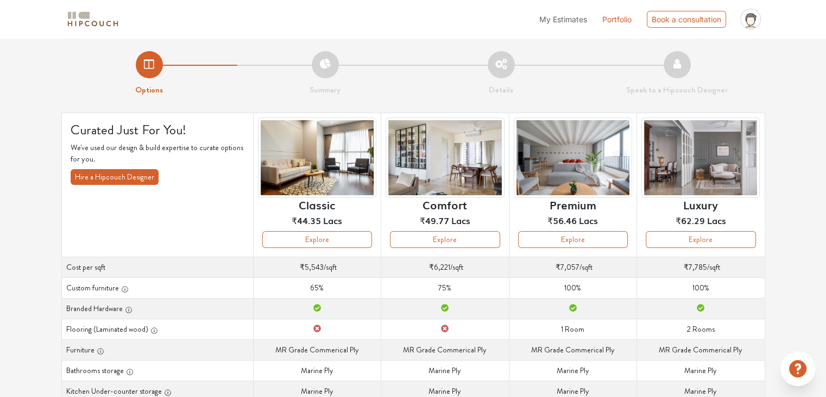
drag, startPoint x: 329, startPoint y: 312, endPoint x: 307, endPoint y: 306, distance: 23.2
click at [307, 306] on td "Branded Hardware" at bounding box center [317, 308] width 128 height 21
drag, startPoint x: 306, startPoint y: 305, endPoint x: 322, endPoint y: 306, distance: 15.3
click at [322, 306] on td "Branded Hardware" at bounding box center [317, 308] width 128 height 21
drag, startPoint x: 419, startPoint y: 206, endPoint x: 474, endPoint y: 208, distance: 54.4
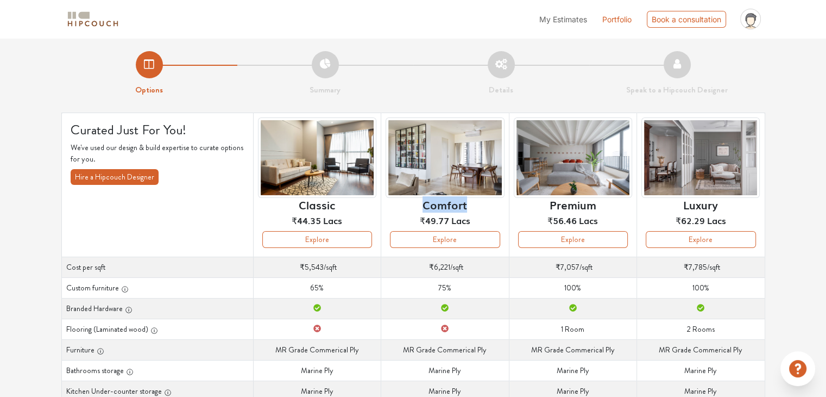
click at [474, 208] on div "Comfort ₹49.77 Lacs" at bounding box center [445, 174] width 118 height 114
drag, startPoint x: 473, startPoint y: 208, endPoint x: 423, endPoint y: 211, distance: 50.1
click at [423, 211] on div "Comfort ₹49.77 Lacs" at bounding box center [445, 174] width 118 height 114
drag, startPoint x: 547, startPoint y: 205, endPoint x: 597, endPoint y: 206, distance: 50.0
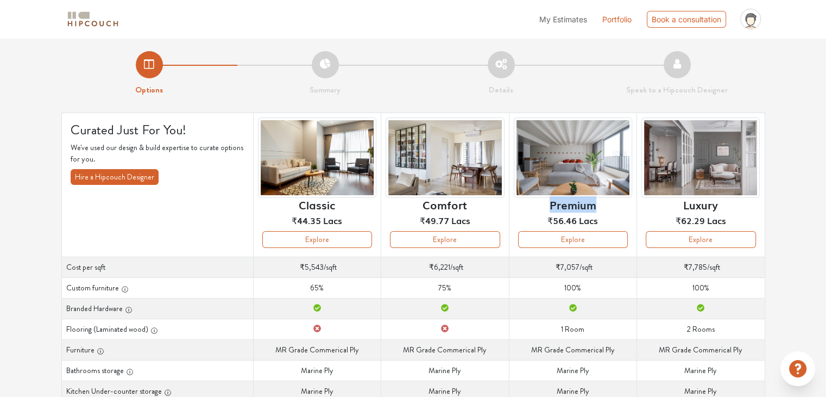
click at [597, 206] on div "Premium ₹56.46 Lacs" at bounding box center [573, 174] width 118 height 114
drag, startPoint x: 681, startPoint y: 207, endPoint x: 718, endPoint y: 206, distance: 37.0
click at [718, 206] on div "Luxury ₹62.29 Lacs" at bounding box center [701, 174] width 118 height 114
click at [409, 304] on td "Branded Hardware" at bounding box center [445, 308] width 128 height 21
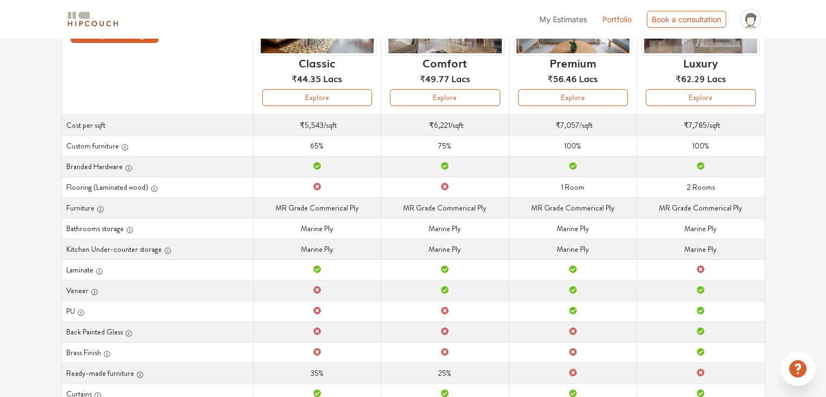
scroll to position [127, 0]
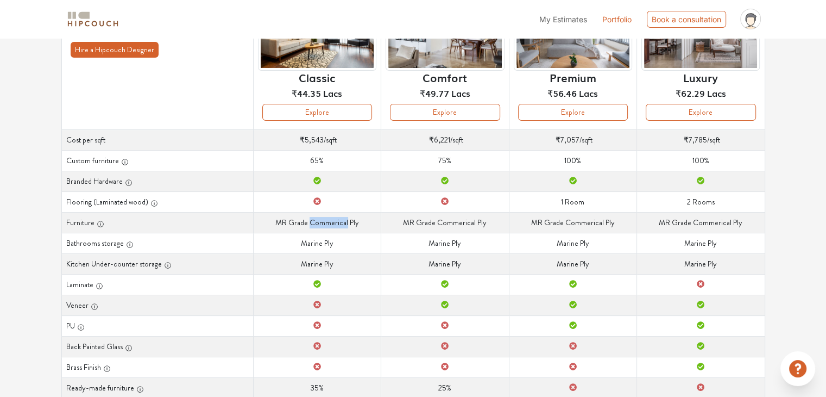
drag, startPoint x: 347, startPoint y: 222, endPoint x: 311, endPoint y: 231, distance: 36.5
click at [311, 231] on td "Furniture MR [PERSON_NAME] Commerical Ply" at bounding box center [317, 222] width 128 height 21
click at [436, 298] on td "Veneer" at bounding box center [445, 304] width 128 height 21
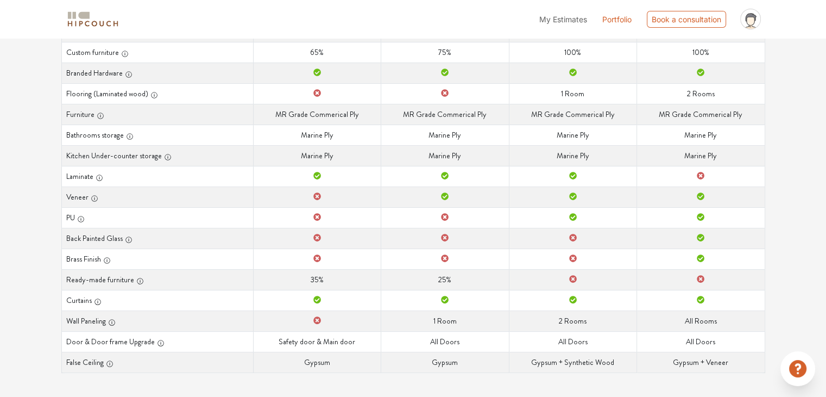
scroll to position [236, 0]
drag, startPoint x: 566, startPoint y: 360, endPoint x: 594, endPoint y: 361, distance: 27.7
click at [594, 361] on td "False Ceiling Gypsum + Synthetic Wood" at bounding box center [573, 361] width 128 height 21
click at [567, 366] on td "False Ceiling Gypsum + Synthetic Wood" at bounding box center [573, 361] width 128 height 21
drag, startPoint x: 675, startPoint y: 358, endPoint x: 729, endPoint y: 359, distance: 53.8
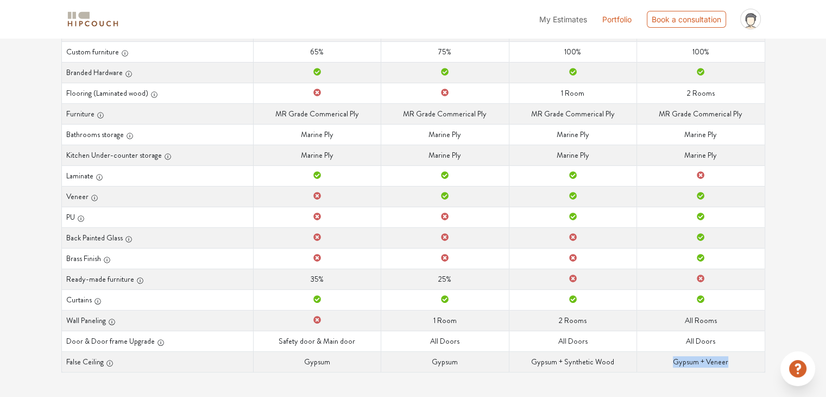
click at [729, 359] on td "False Ceiling Gypsum + Veneer" at bounding box center [701, 361] width 128 height 21
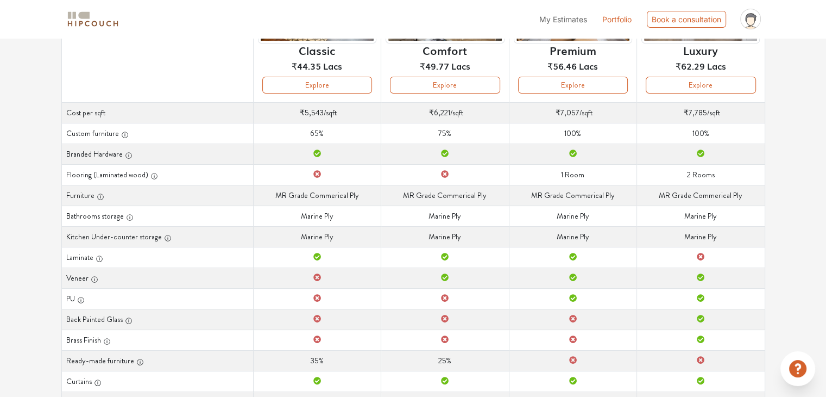
scroll to position [127, 0]
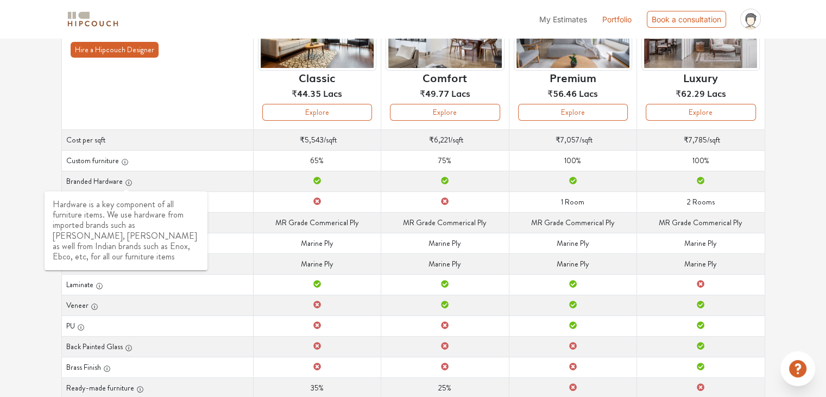
click at [125, 183] on icon "button" at bounding box center [129, 183] width 8 height 8
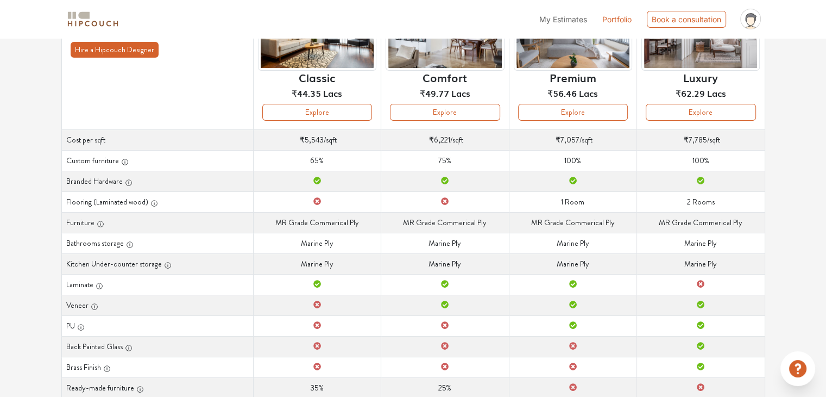
click at [128, 185] on icon "button" at bounding box center [129, 183] width 8 height 8
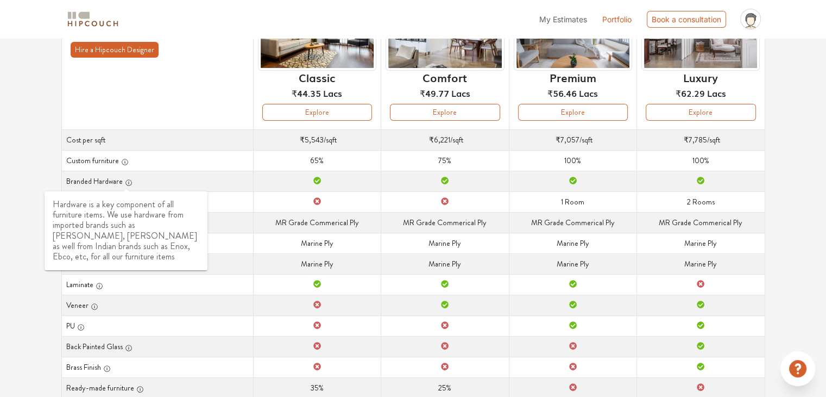
click at [123, 179] on div "button" at bounding box center [128, 180] width 10 height 11
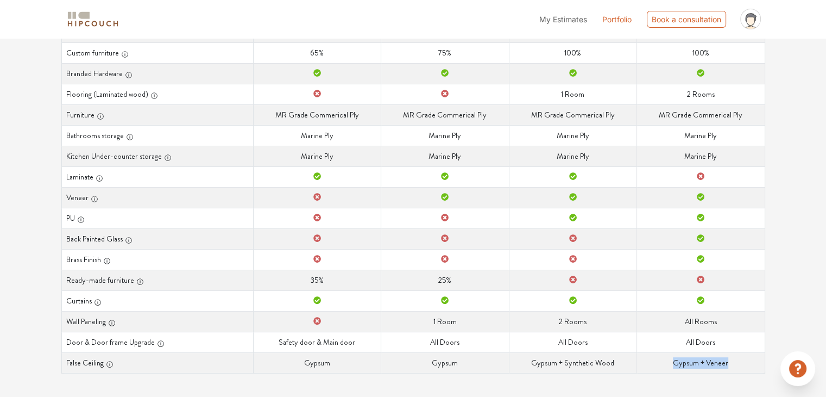
scroll to position [236, 0]
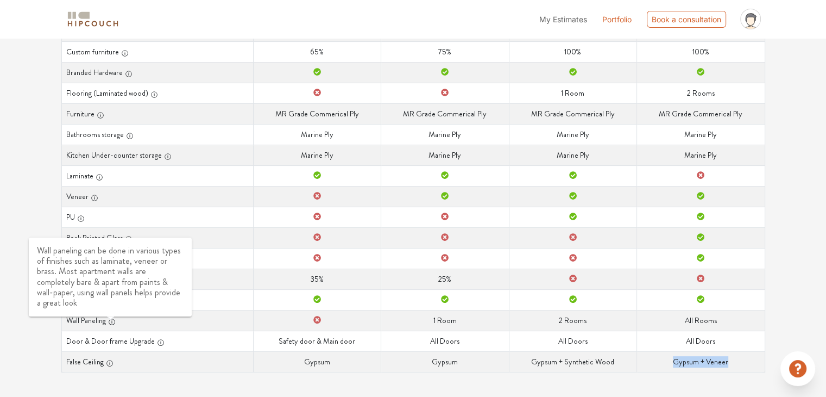
click at [110, 322] on icon "button" at bounding box center [112, 322] width 8 height 8
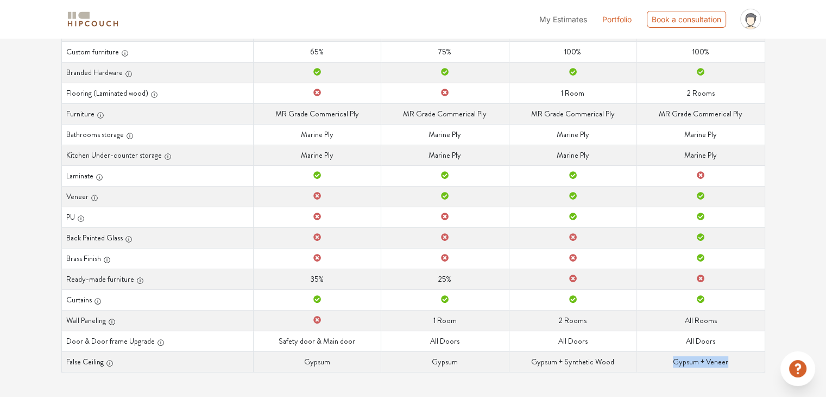
click at [111, 323] on icon "button" at bounding box center [112, 322] width 8 height 8
click at [91, 196] on icon "button" at bounding box center [95, 198] width 8 height 8
